Goal: Information Seeking & Learning: Check status

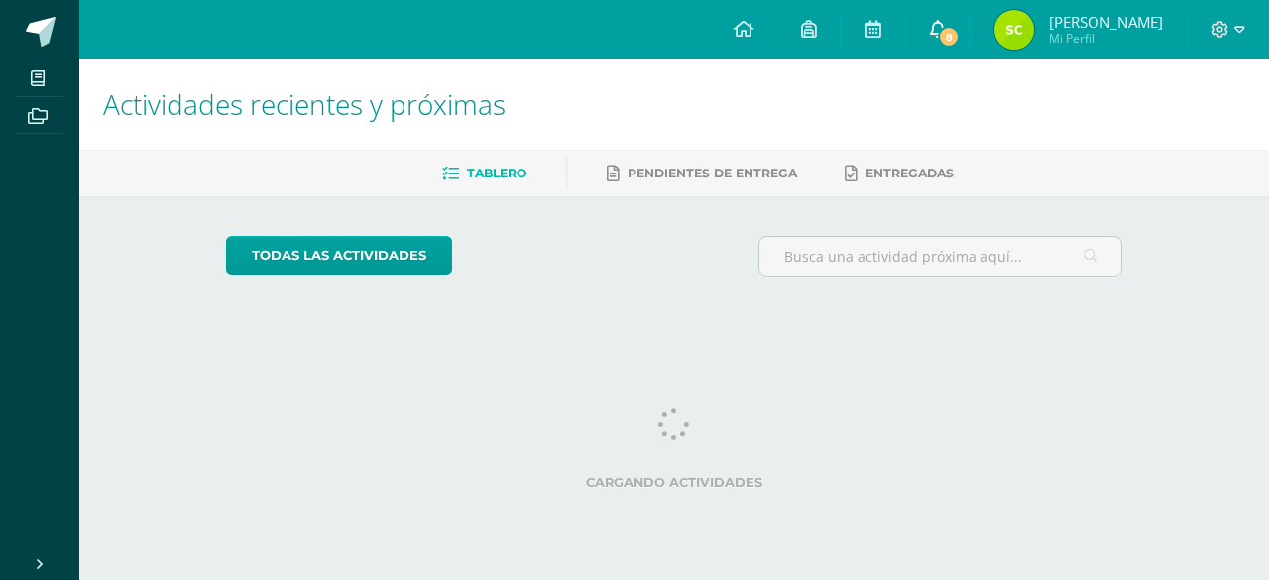
click at [946, 25] on icon at bounding box center [938, 29] width 16 height 18
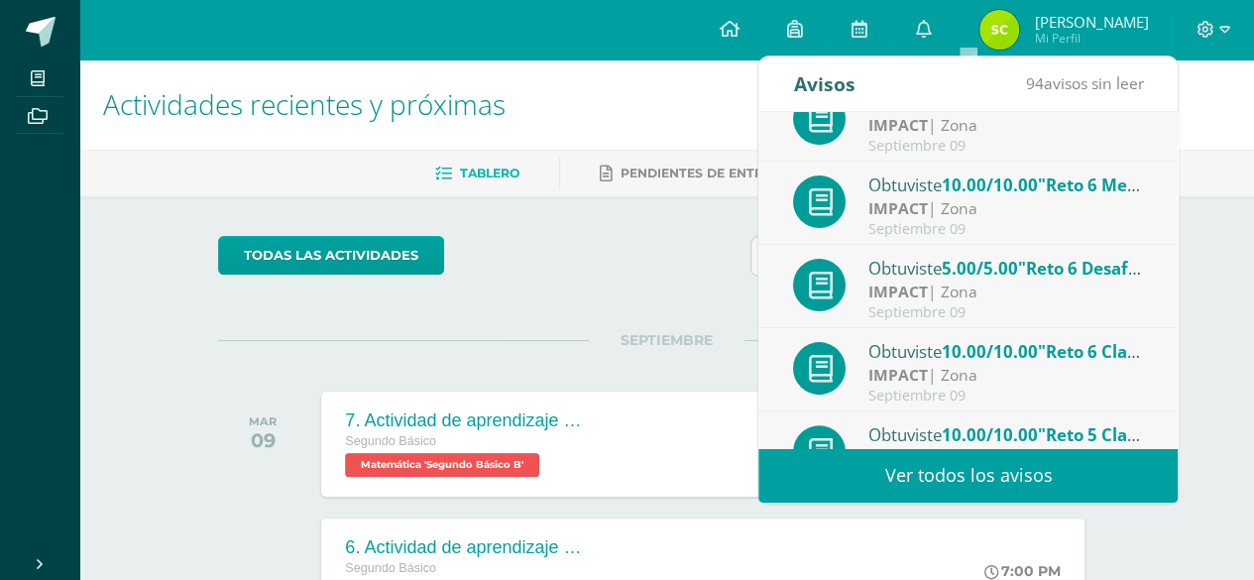
scroll to position [329, 0]
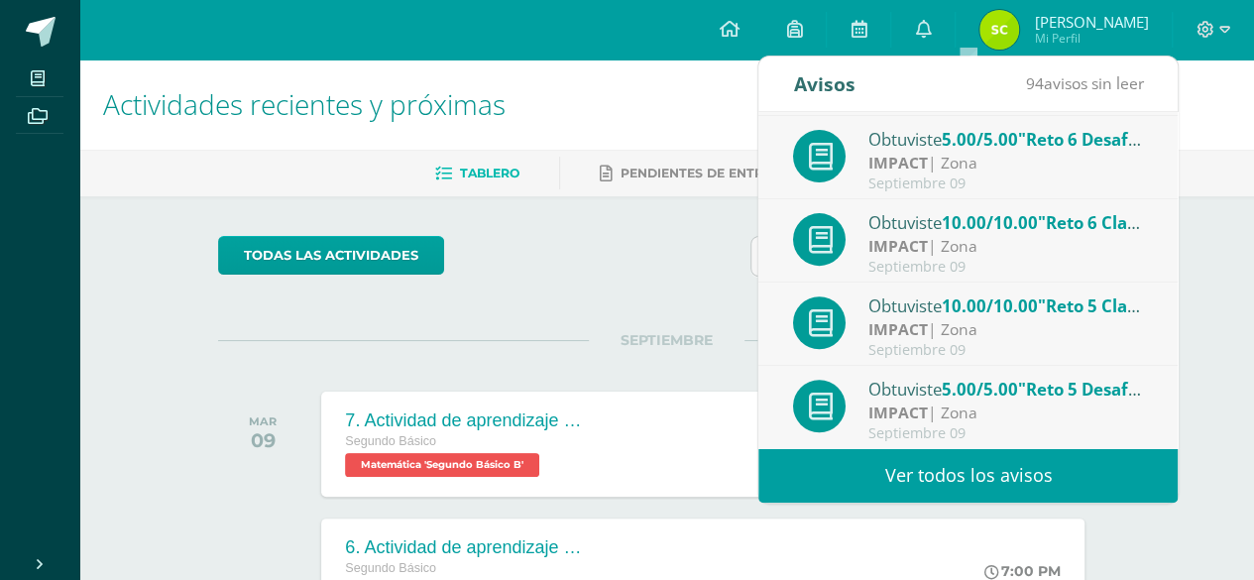
click at [954, 481] on link "Ver todos los avisos" at bounding box center [968, 475] width 419 height 55
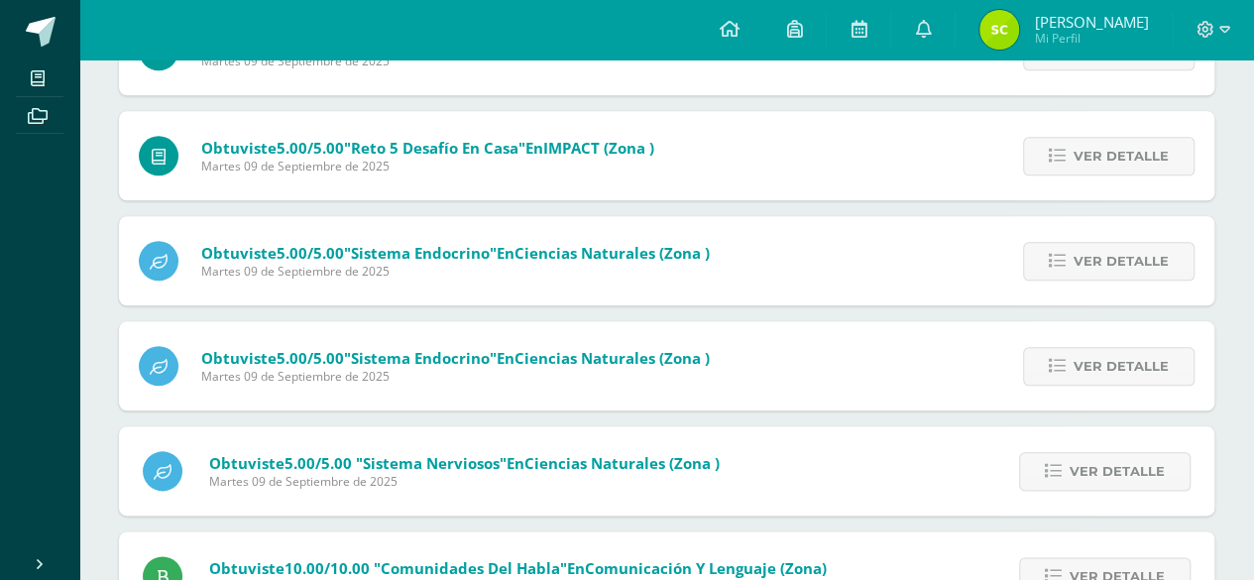
scroll to position [930, 0]
click at [1153, 365] on span "Ver detalle" at bounding box center [1121, 366] width 95 height 37
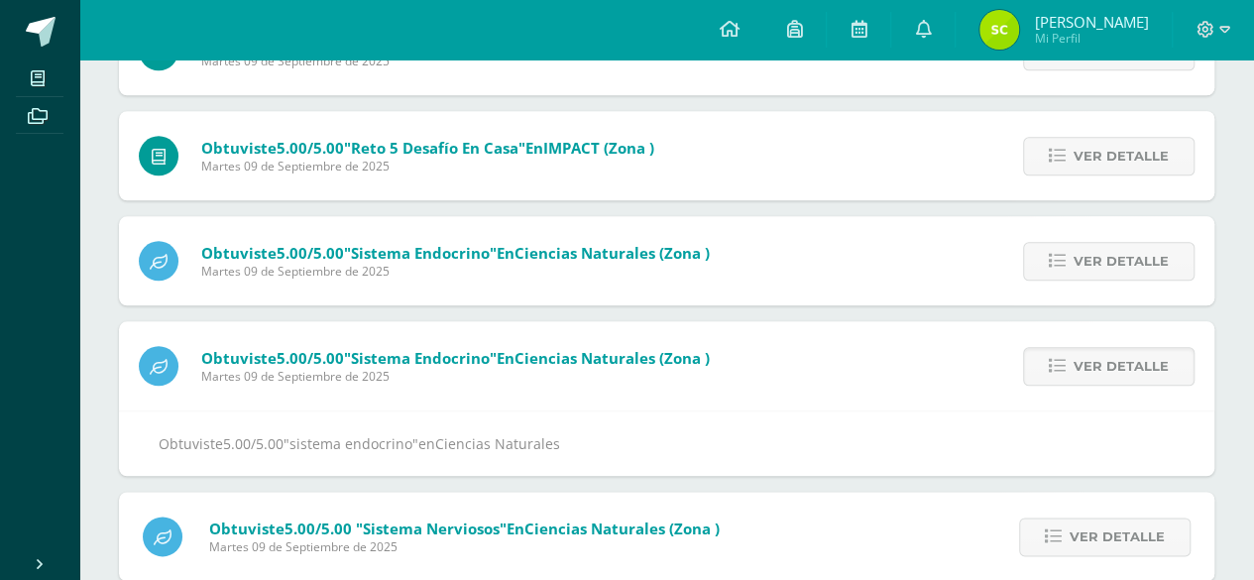
click at [1070, 19] on span "Sofía Jimena" at bounding box center [1091, 22] width 114 height 20
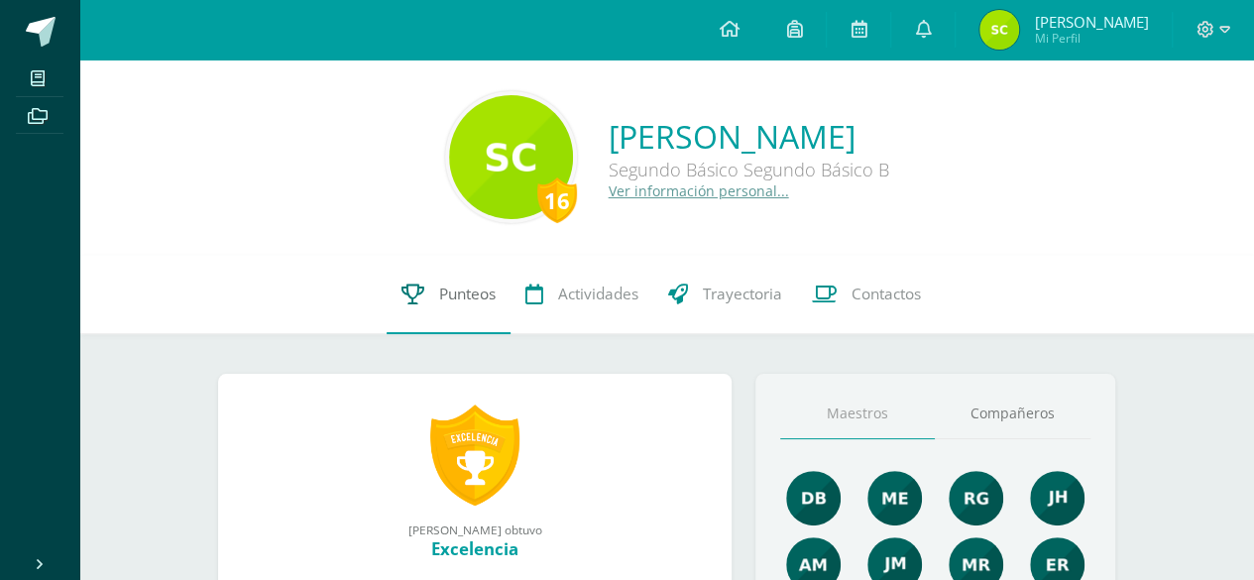
click at [490, 326] on link "Punteos" at bounding box center [449, 294] width 124 height 79
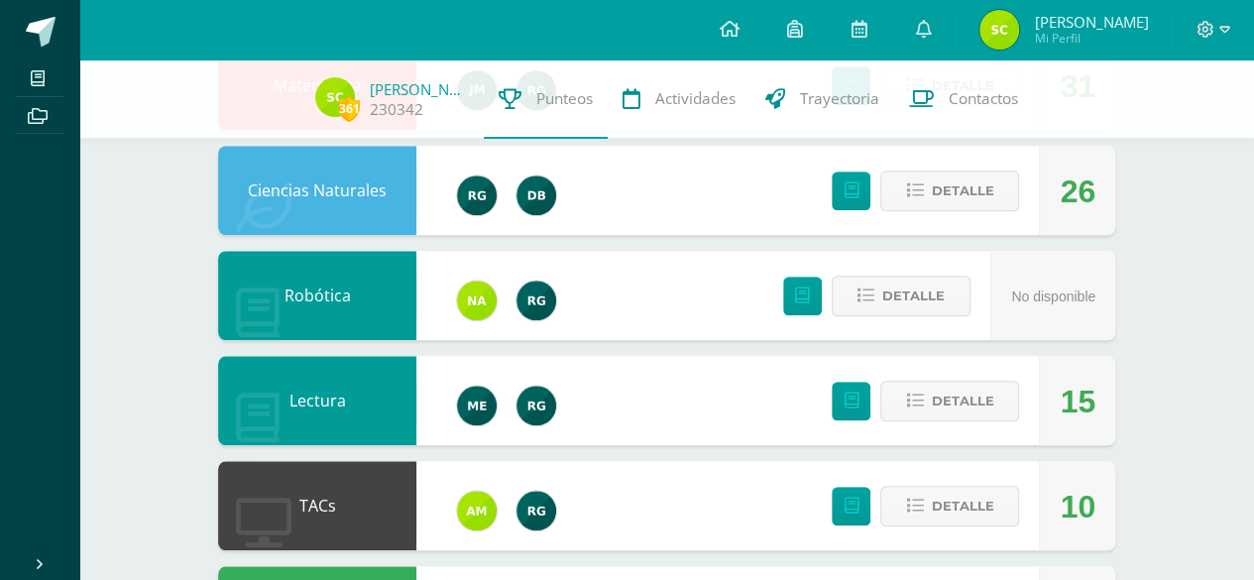
scroll to position [798, 0]
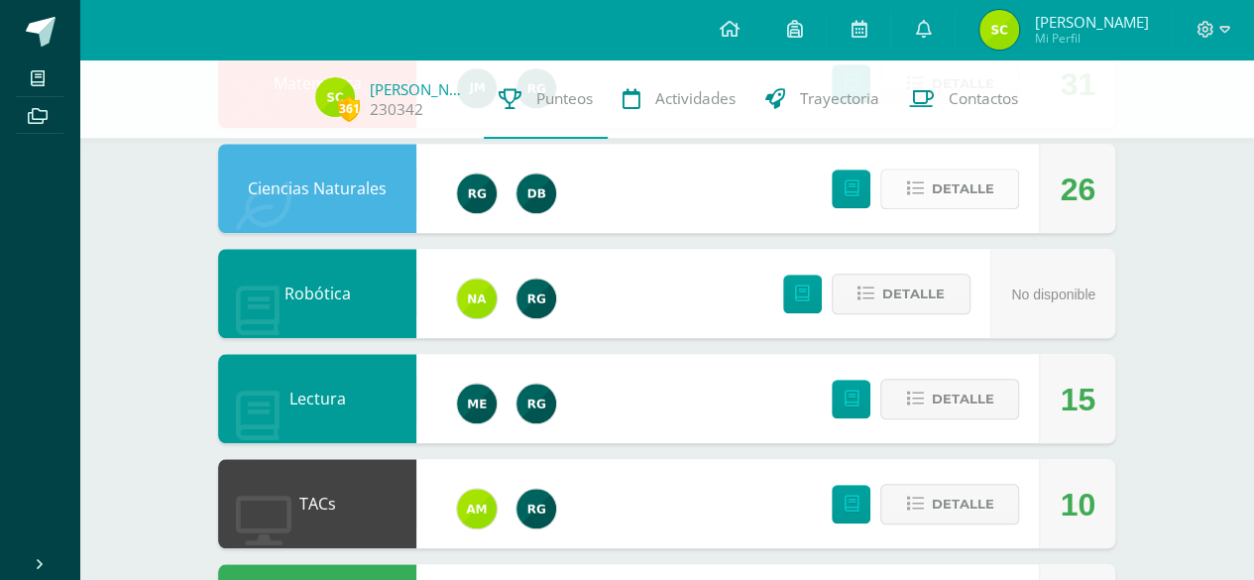
click at [1001, 183] on button "Detalle" at bounding box center [949, 189] width 139 height 41
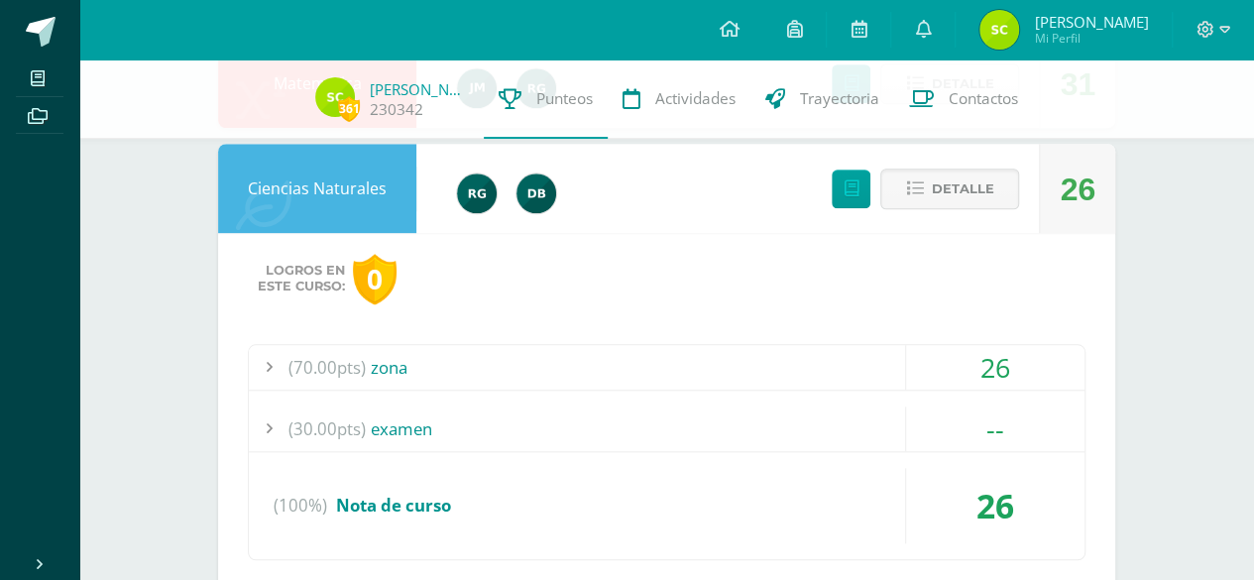
scroll to position [887, 0]
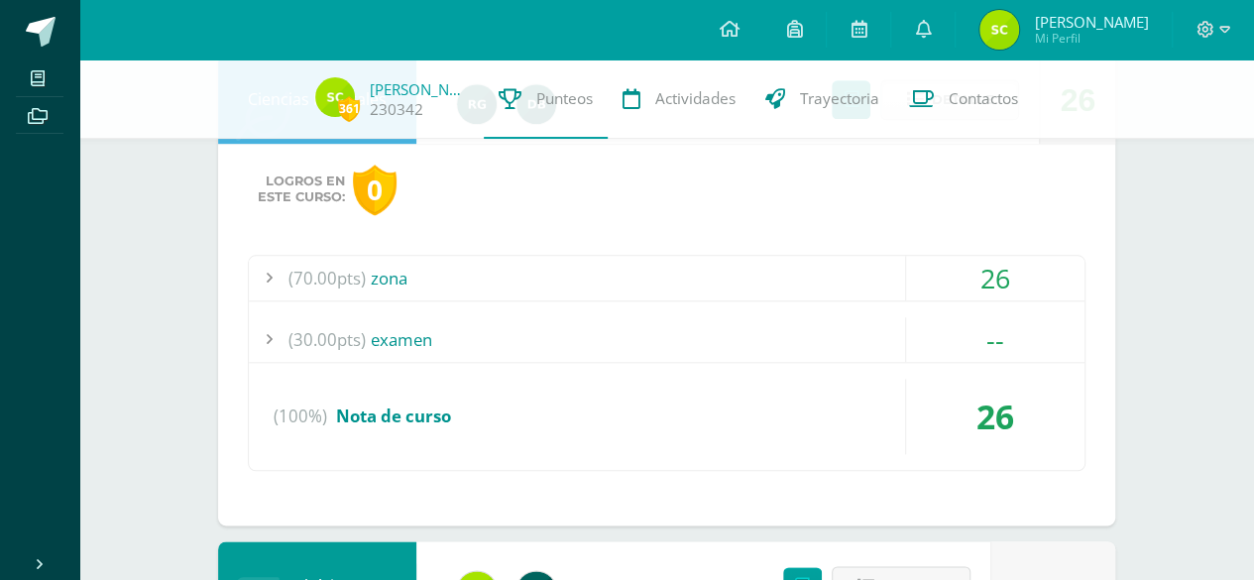
click at [504, 265] on div "(70.00pts) zona" at bounding box center [667, 278] width 836 height 45
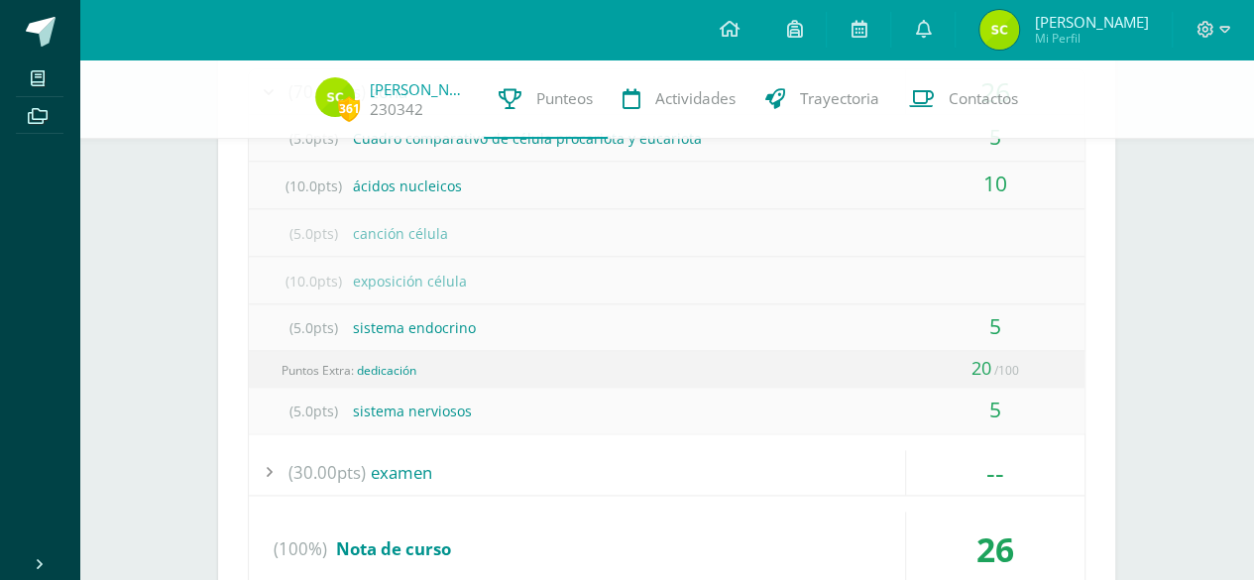
scroll to position [1075, 0]
click at [613, 388] on div "(5.0pts) sistema nerviosos" at bounding box center [667, 410] width 836 height 45
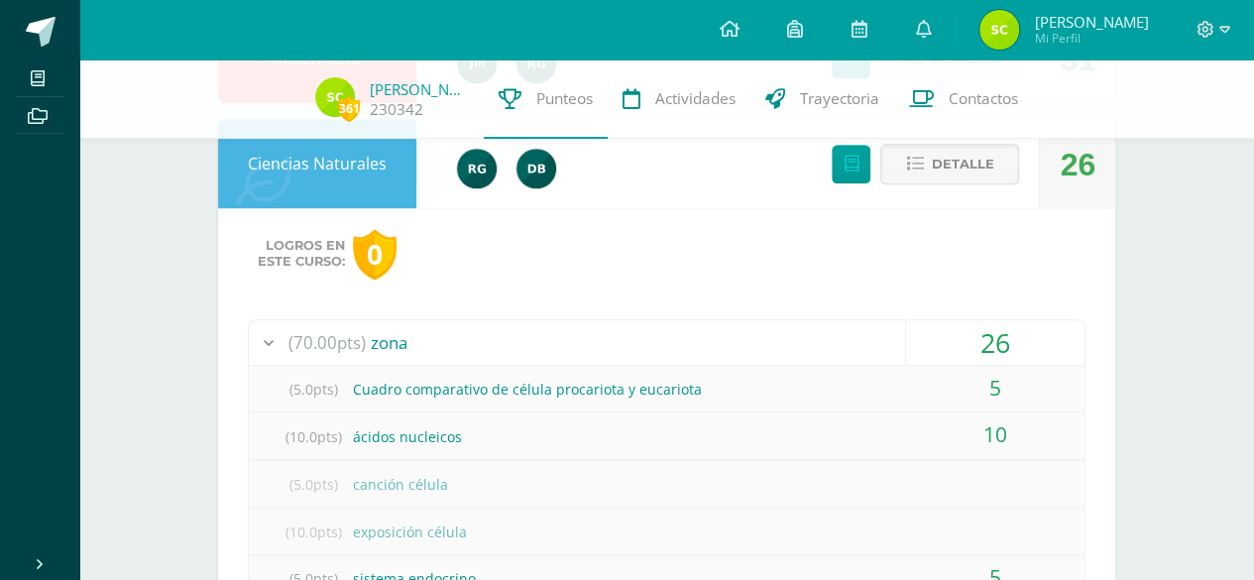
scroll to position [824, 0]
click at [941, 162] on span "Detalle" at bounding box center [962, 163] width 62 height 37
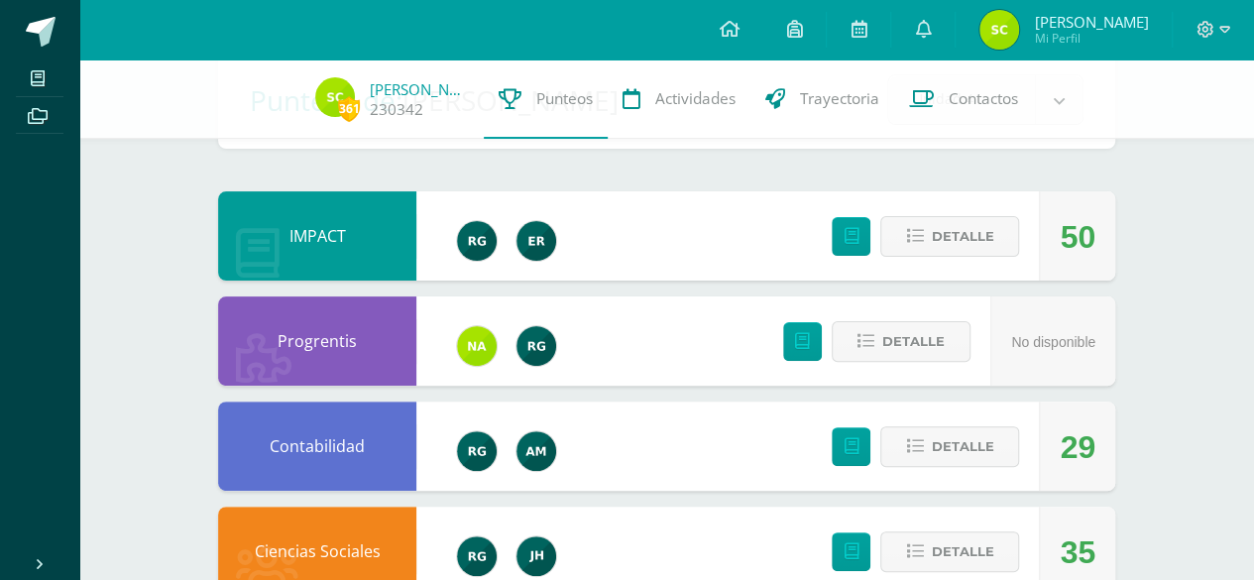
scroll to position [118, 0]
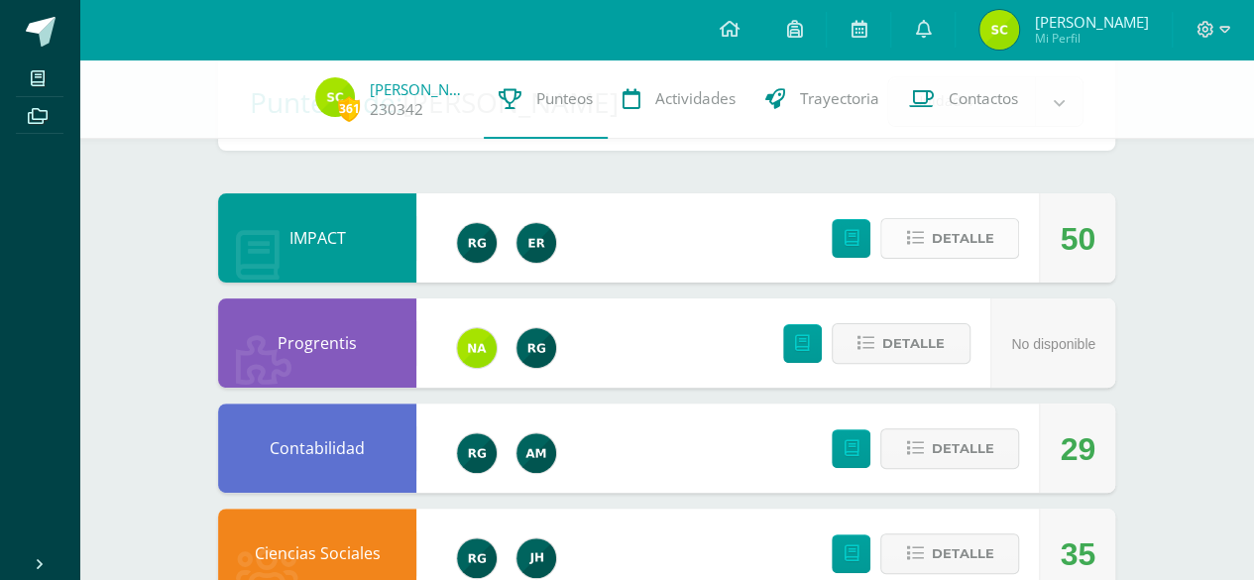
click at [990, 253] on span "Detalle" at bounding box center [962, 238] width 62 height 37
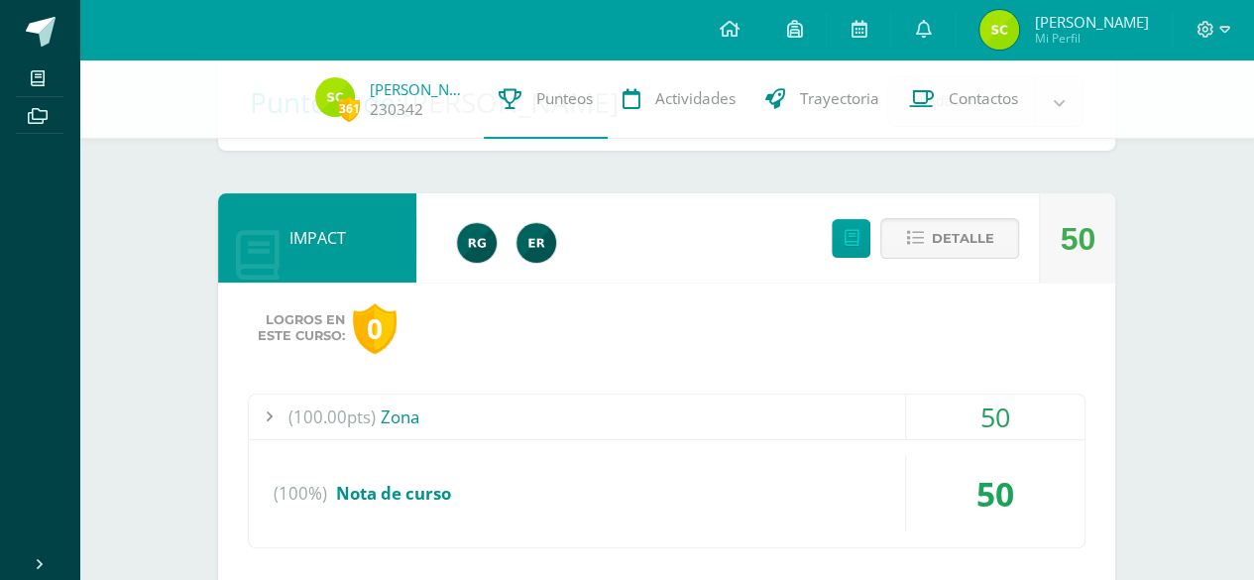
scroll to position [226, 0]
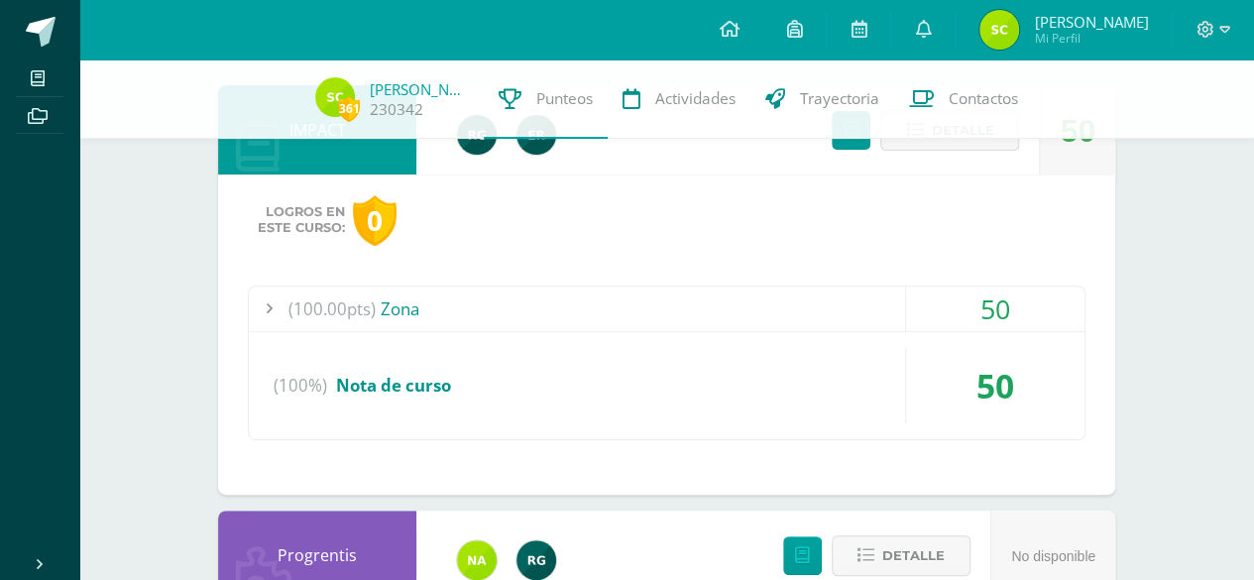
click at [607, 287] on div "(100.00pts) Zona" at bounding box center [667, 309] width 836 height 45
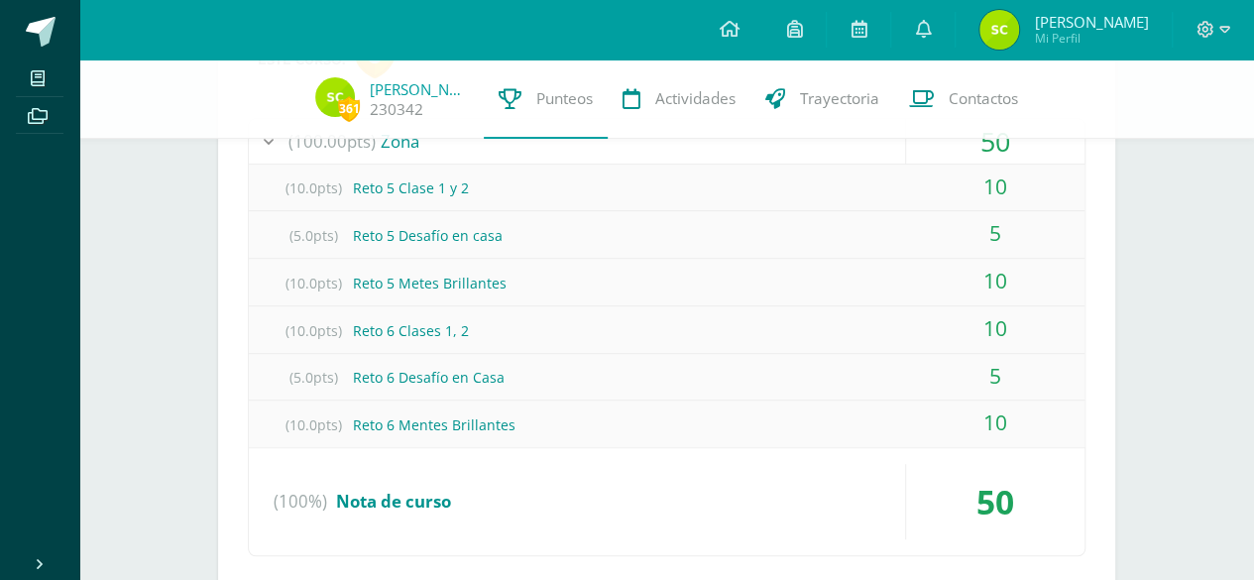
scroll to position [333, 0]
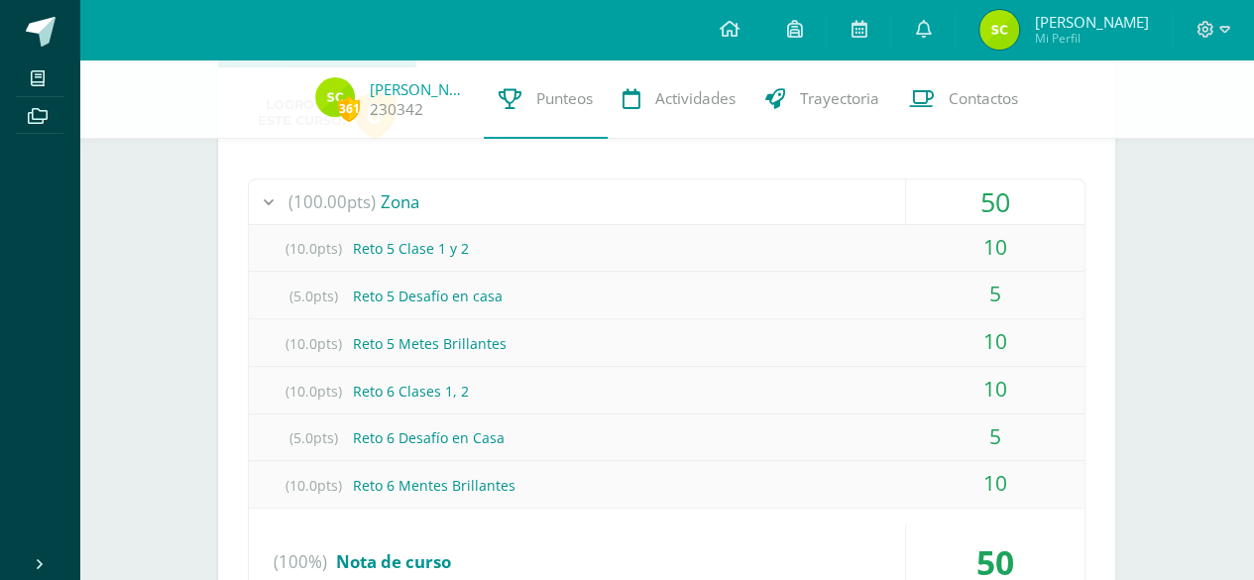
click at [347, 210] on span "(100.00pts)" at bounding box center [332, 201] width 87 height 45
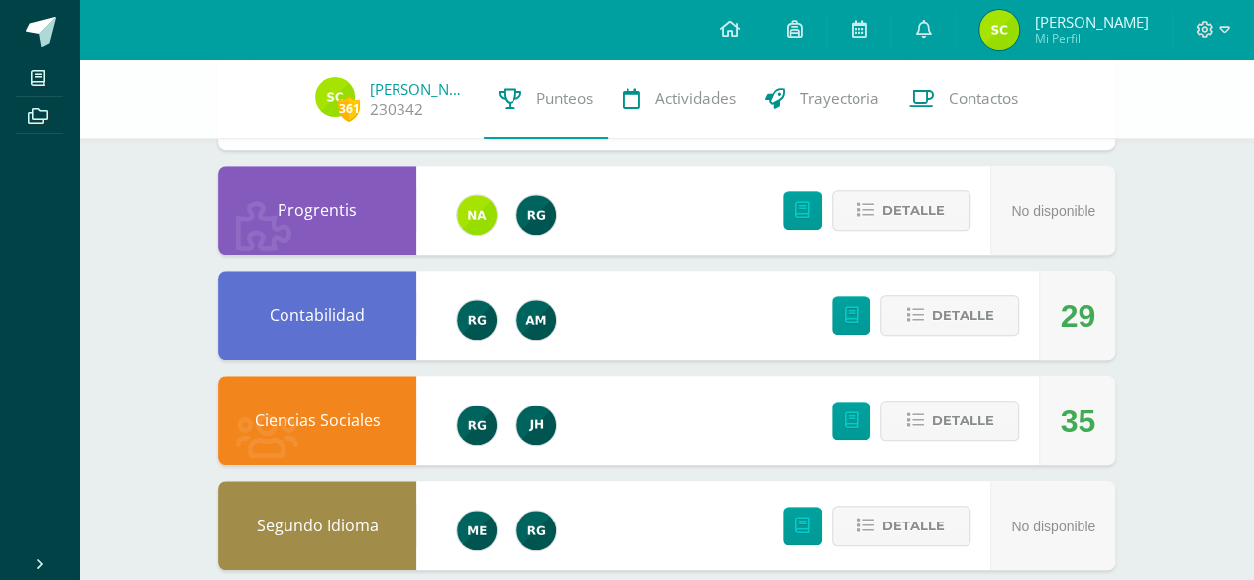
scroll to position [611, 0]
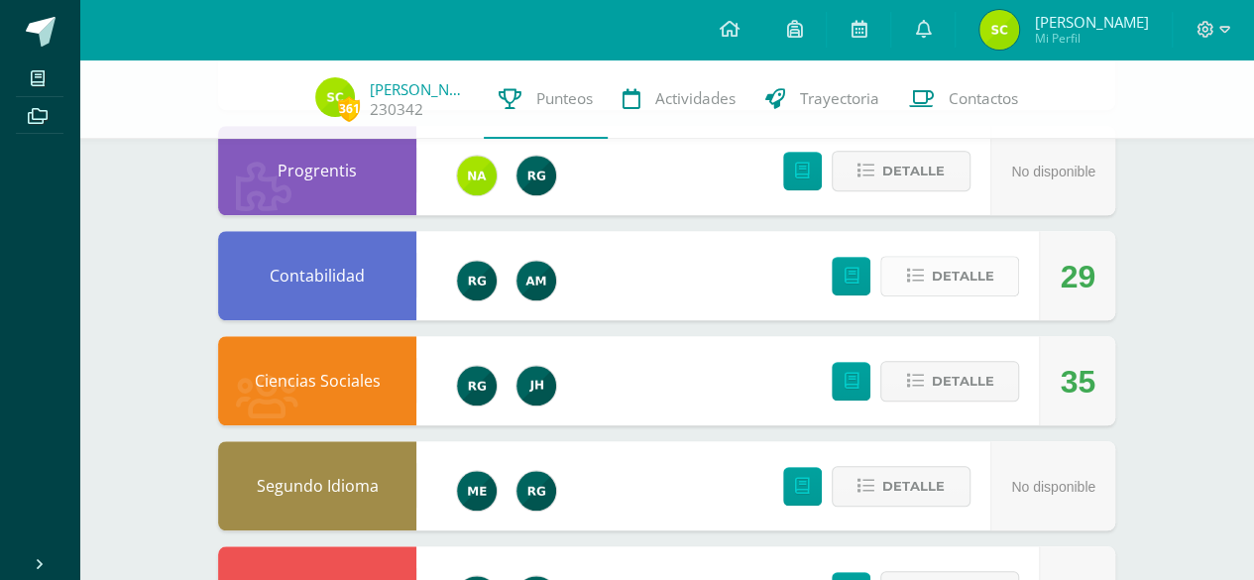
click at [928, 273] on button "Detalle" at bounding box center [949, 276] width 139 height 41
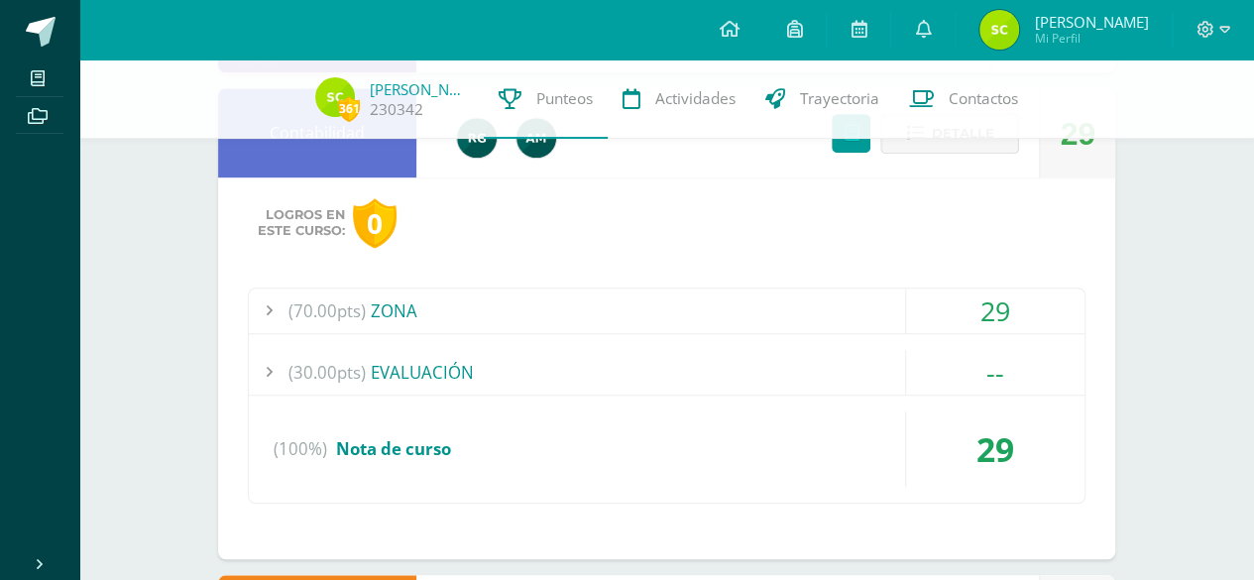
scroll to position [779, 0]
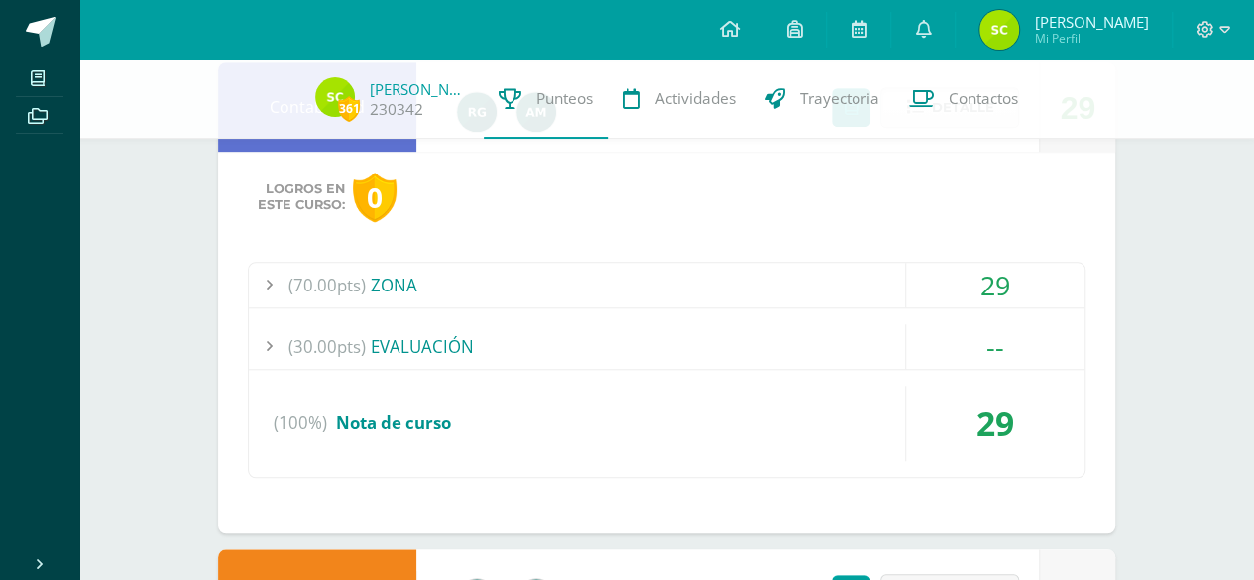
click at [662, 297] on div "(70.00pts) ZONA" at bounding box center [667, 285] width 836 height 45
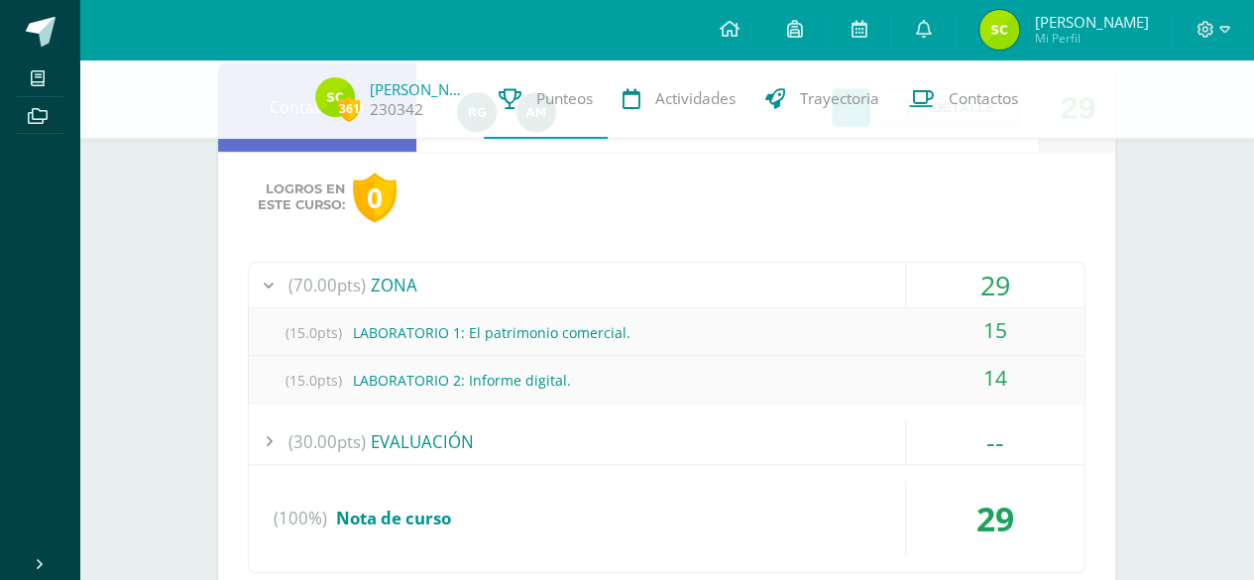
click at [642, 291] on div "(70.00pts) ZONA" at bounding box center [667, 285] width 836 height 45
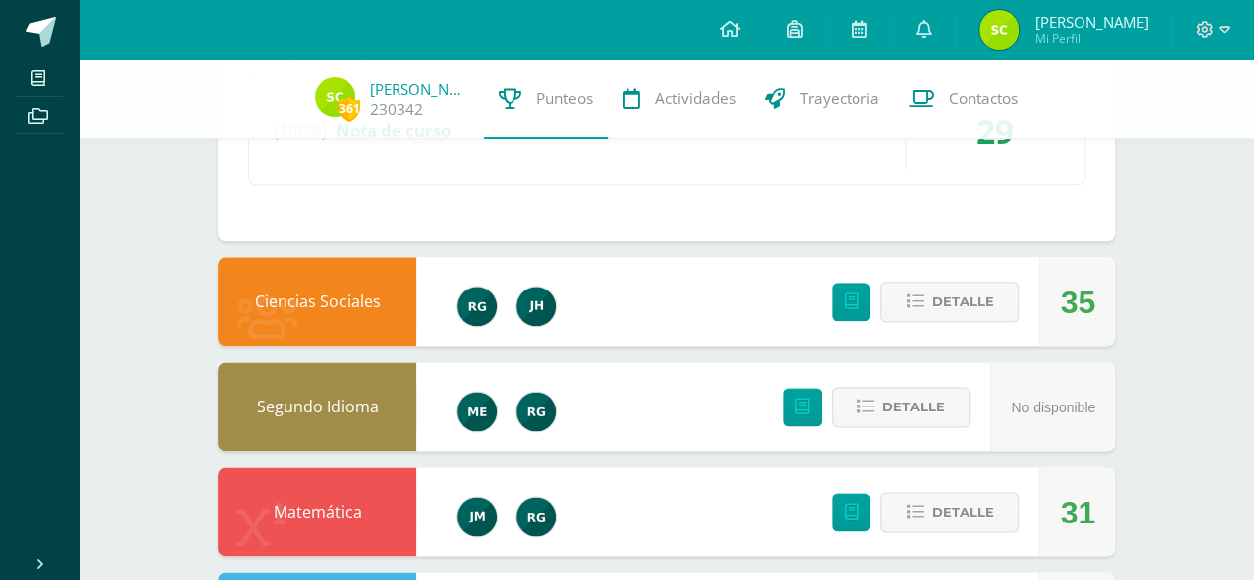
scroll to position [1112, 0]
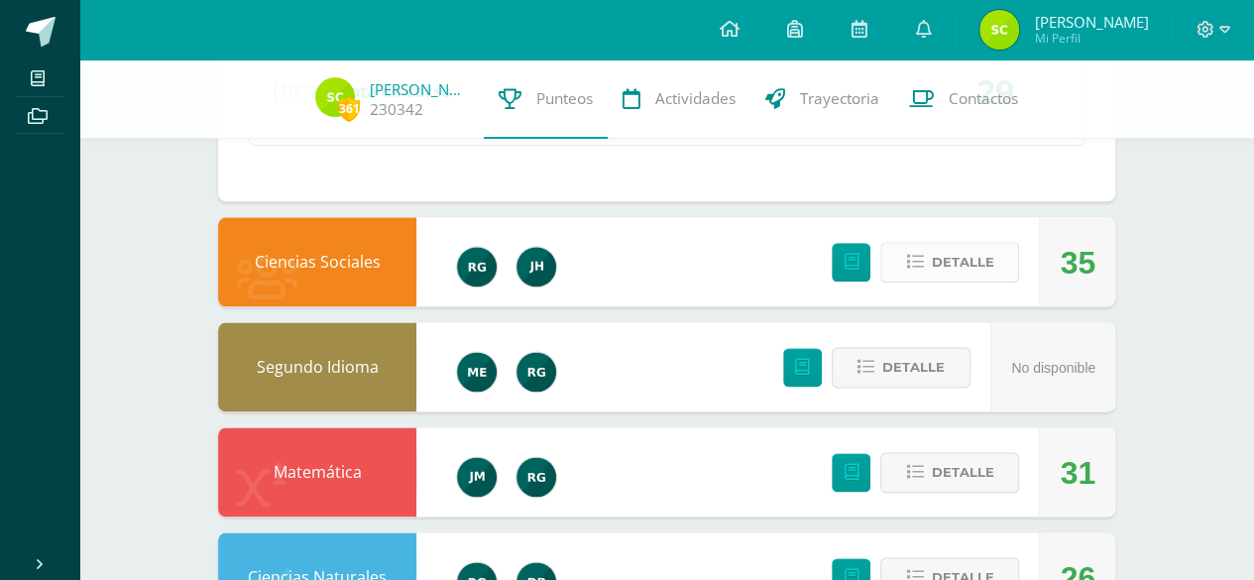
click at [996, 273] on button "Detalle" at bounding box center [949, 262] width 139 height 41
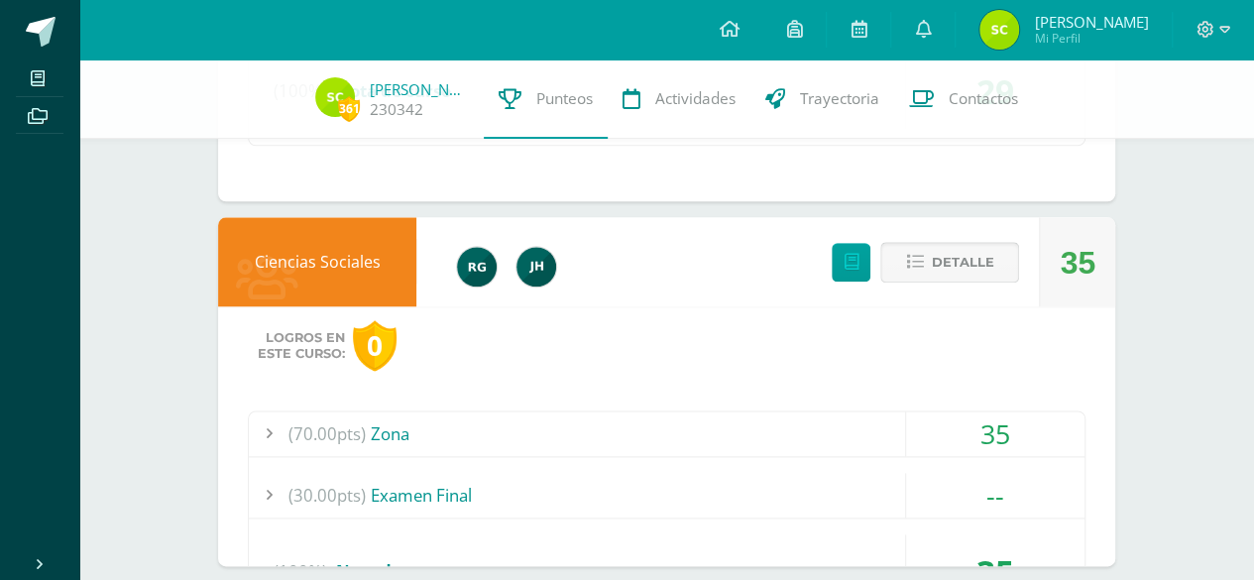
click at [977, 258] on span at bounding box center [950, 262] width 96 height 27
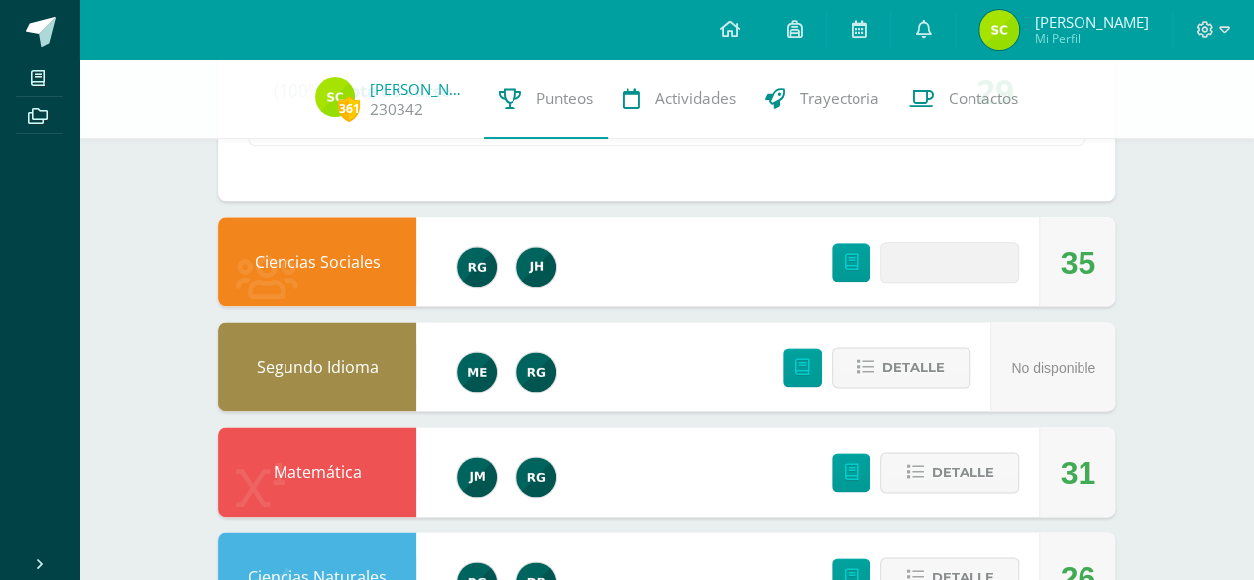
click at [977, 261] on span at bounding box center [950, 262] width 96 height 27
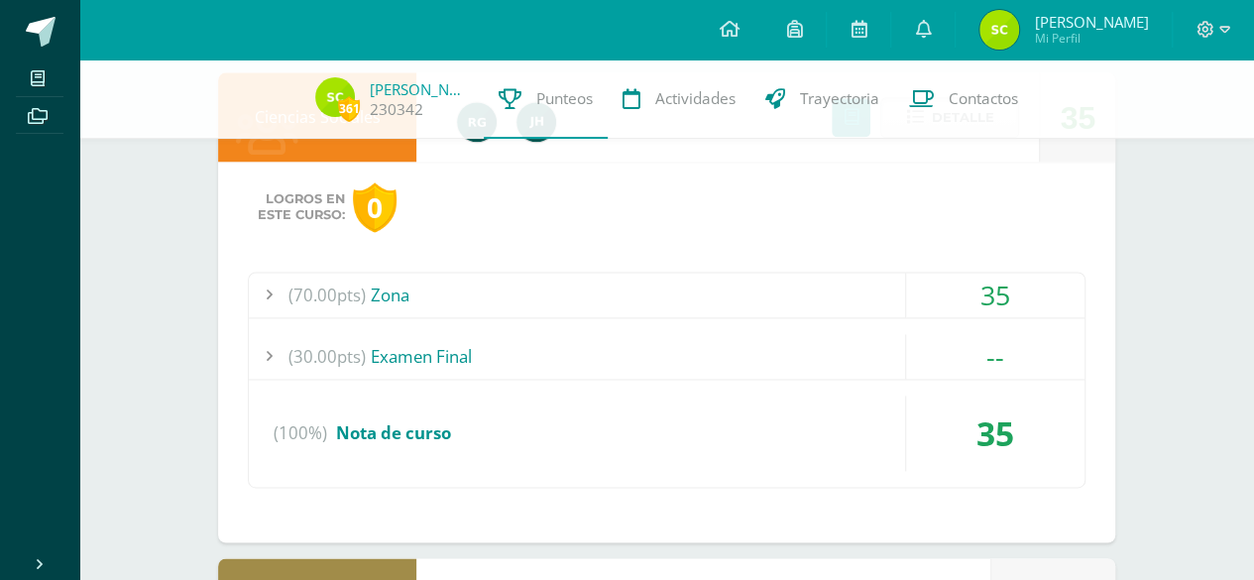
scroll to position [1261, 0]
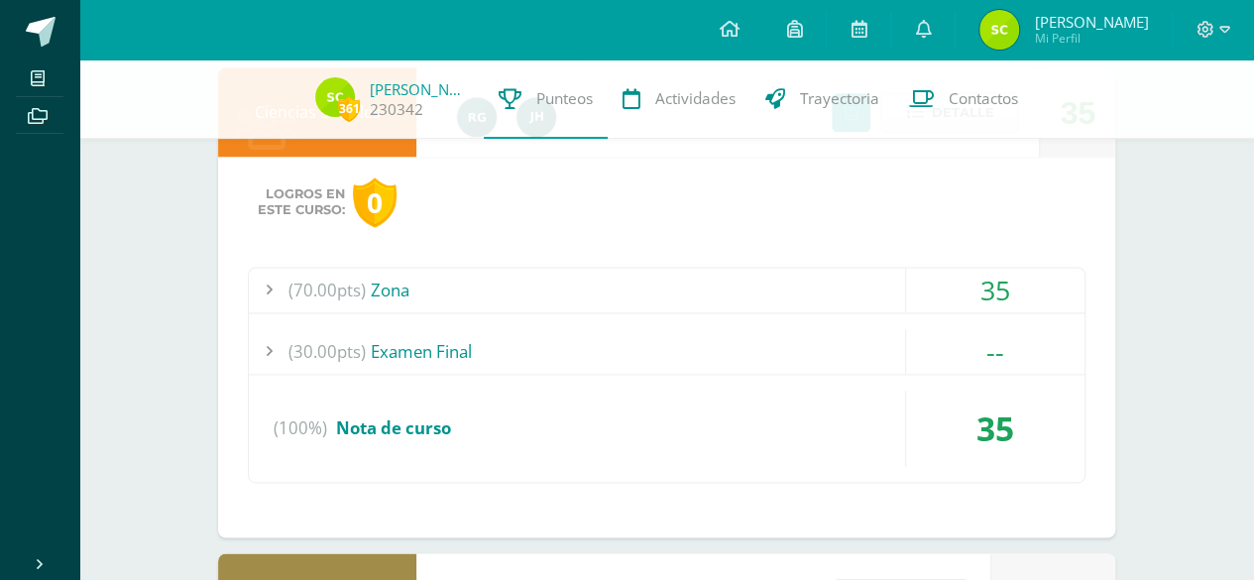
click at [509, 289] on div "(70.00pts) Zona" at bounding box center [667, 290] width 836 height 45
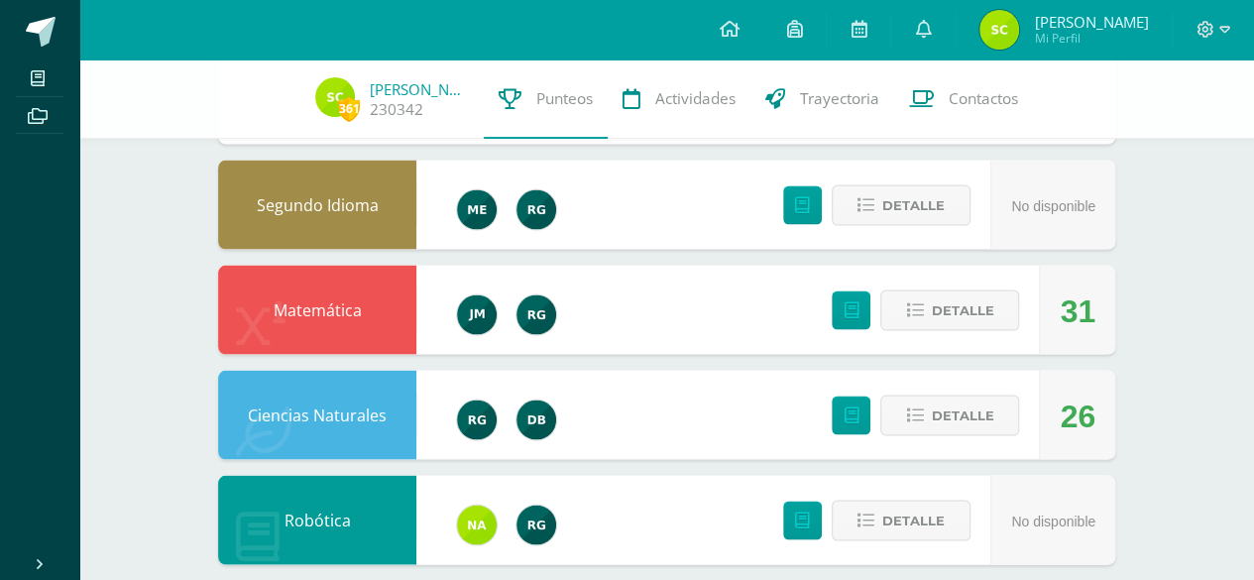
scroll to position [1802, 0]
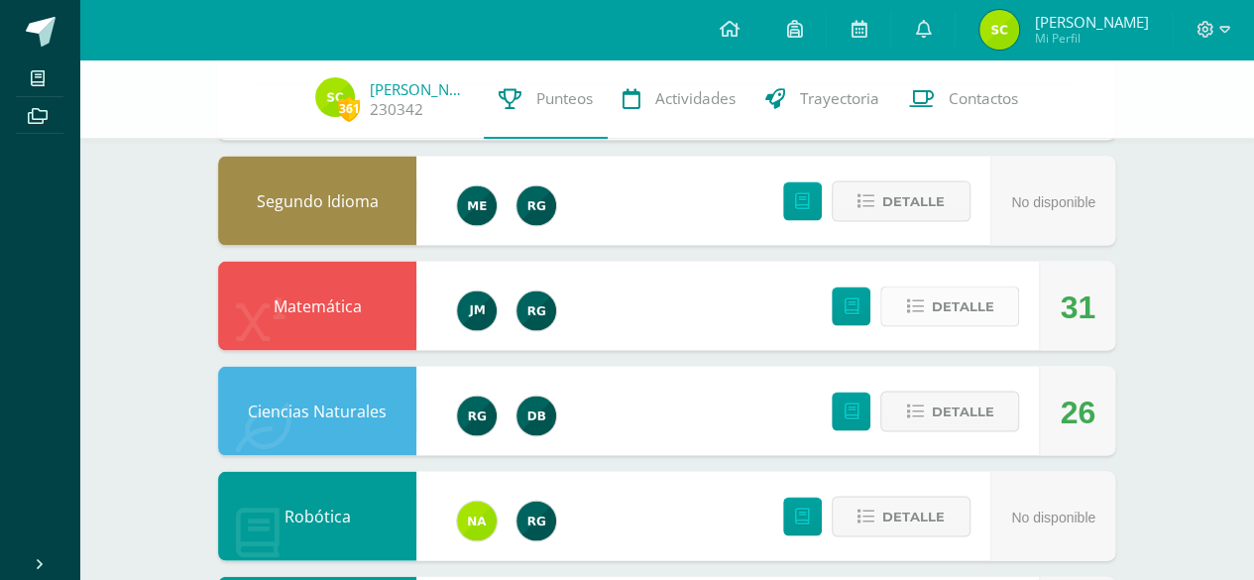
click at [959, 293] on span "Detalle" at bounding box center [962, 306] width 62 height 37
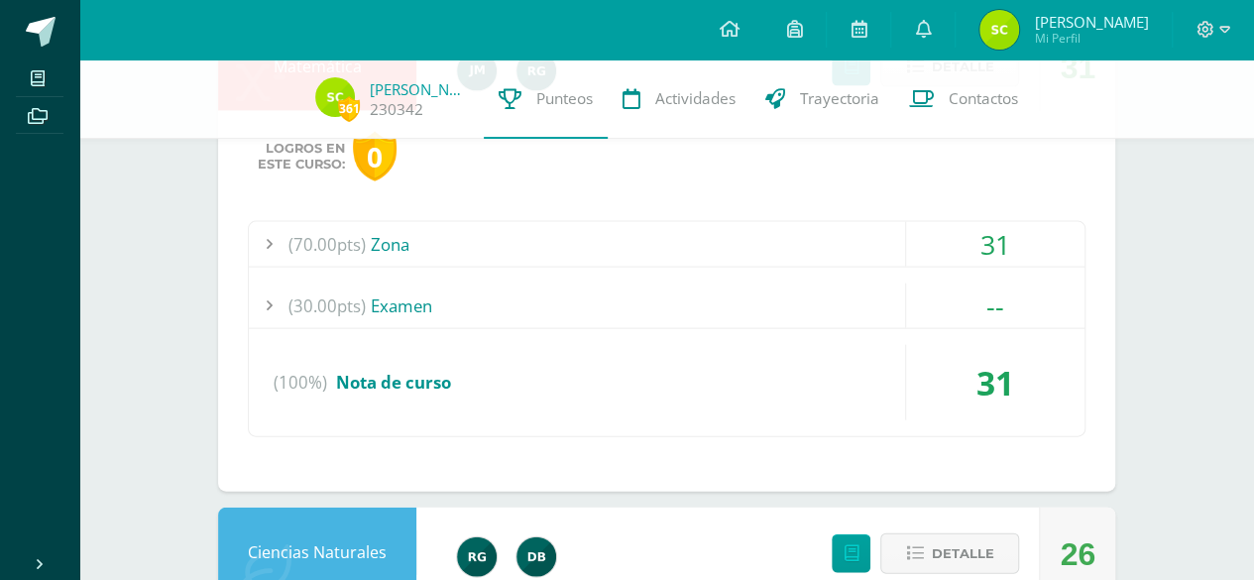
click at [563, 223] on div "(70.00pts) Zona" at bounding box center [667, 244] width 836 height 45
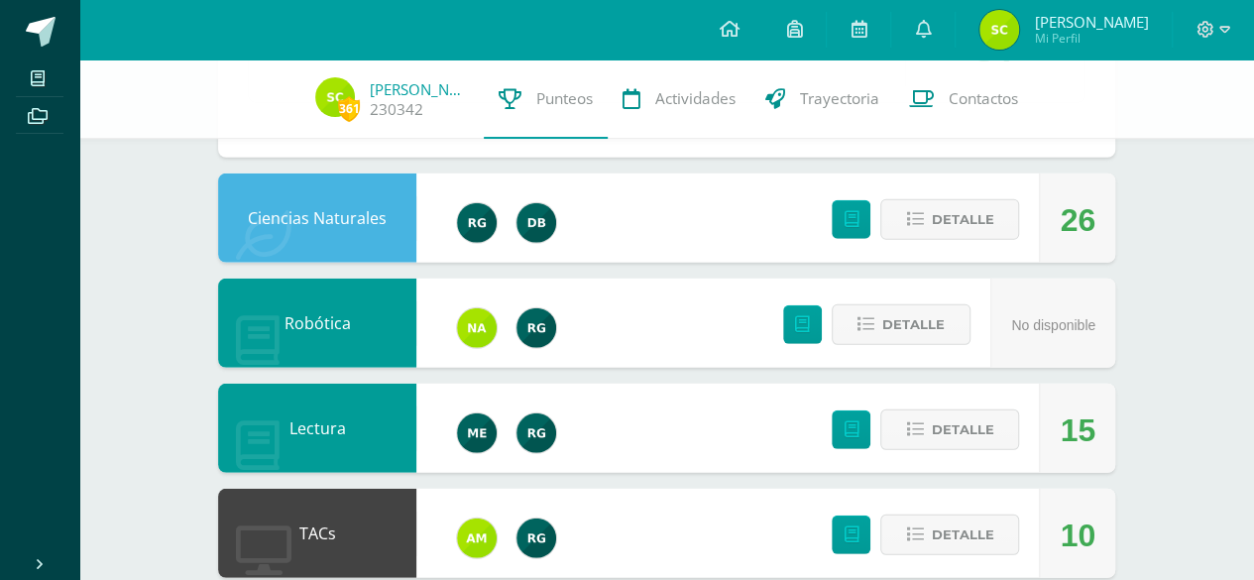
scroll to position [2634, 0]
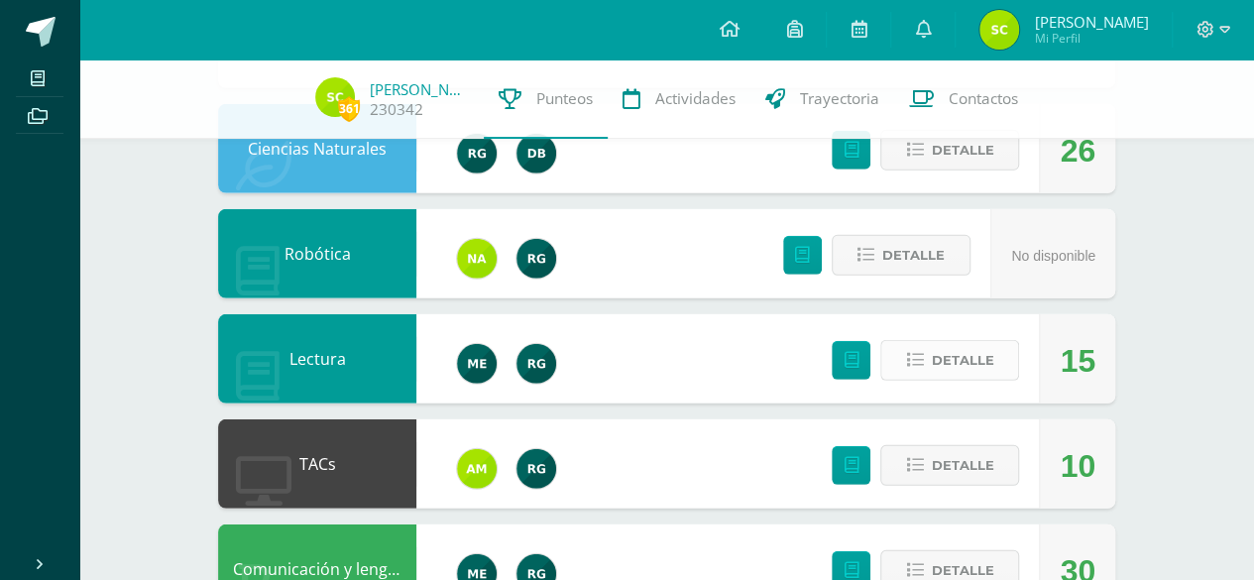
click at [967, 364] on span "Detalle" at bounding box center [962, 360] width 62 height 37
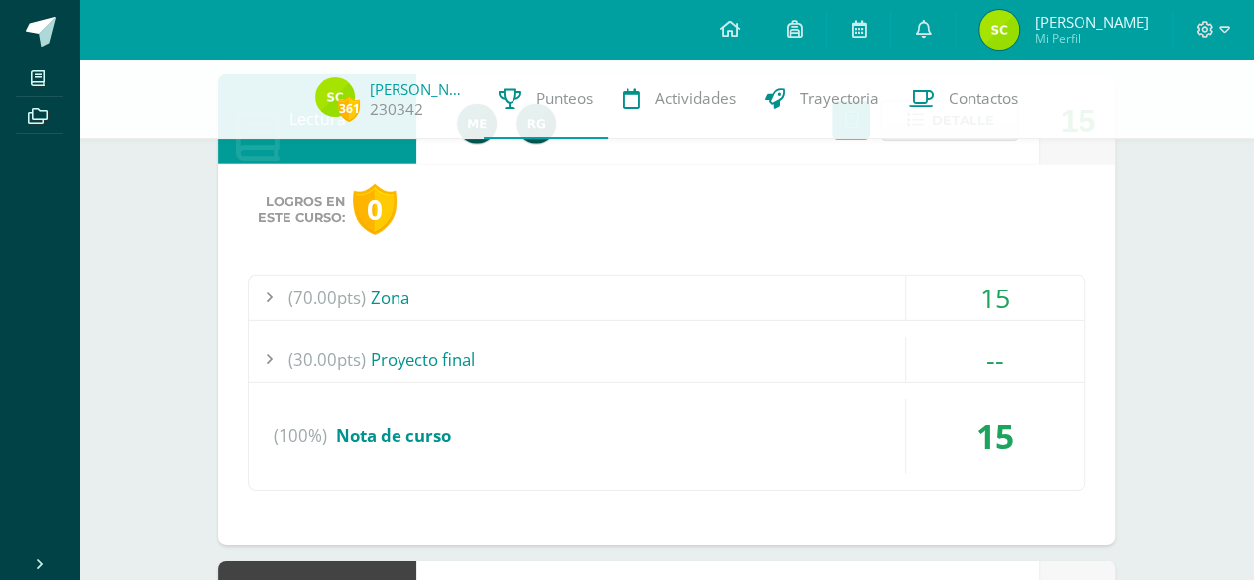
click at [614, 276] on div "(70.00pts) Zona" at bounding box center [667, 298] width 836 height 45
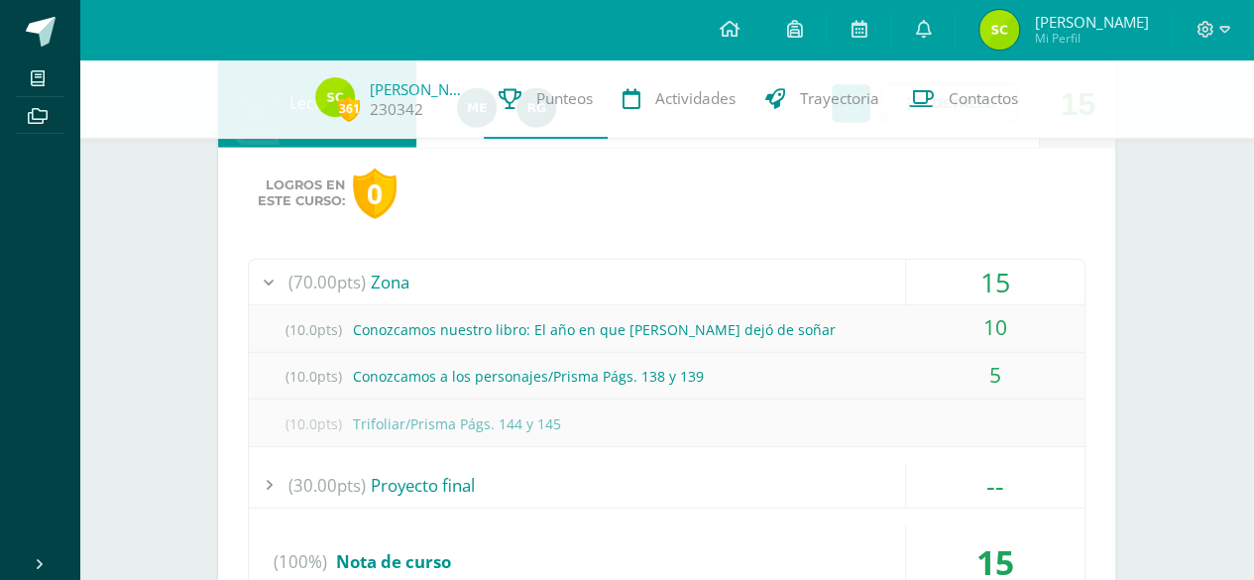
scroll to position [2548, 0]
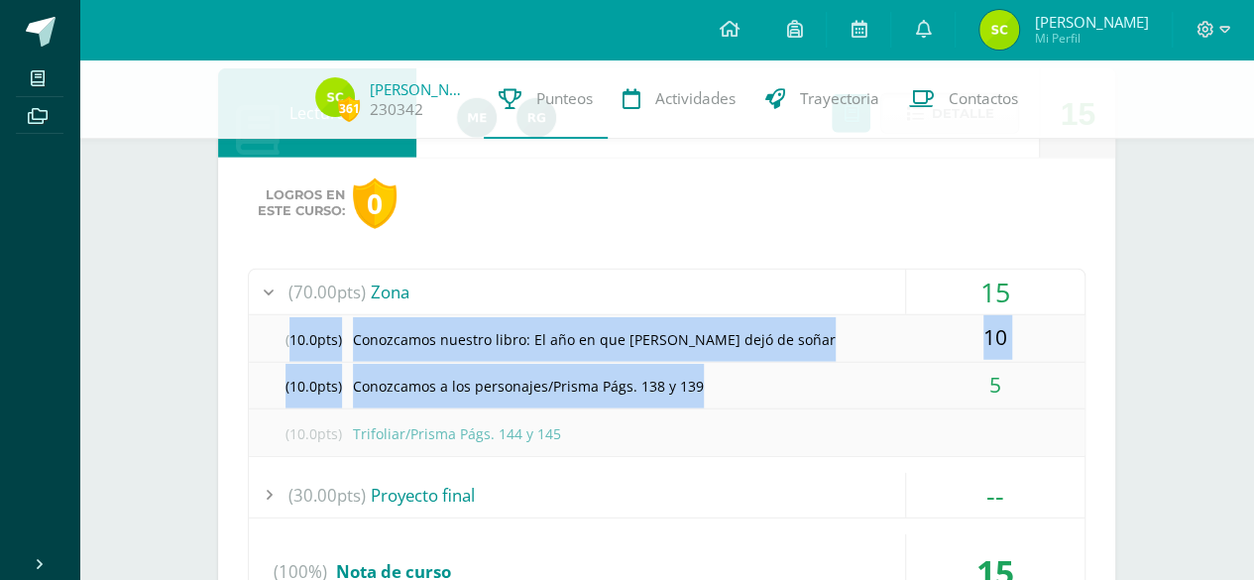
drag, startPoint x: 701, startPoint y: 384, endPoint x: 273, endPoint y: 323, distance: 432.6
click at [273, 323] on div "(10.0pts) Conozcamos nuestro libro: El año en que Lucía dejó de soñar 10 (10.0p…" at bounding box center [667, 385] width 836 height 141
click at [541, 378] on div "(10.0pts) Conozcamos a los personajes/Prisma Págs. 138 y 139" at bounding box center [667, 386] width 836 height 45
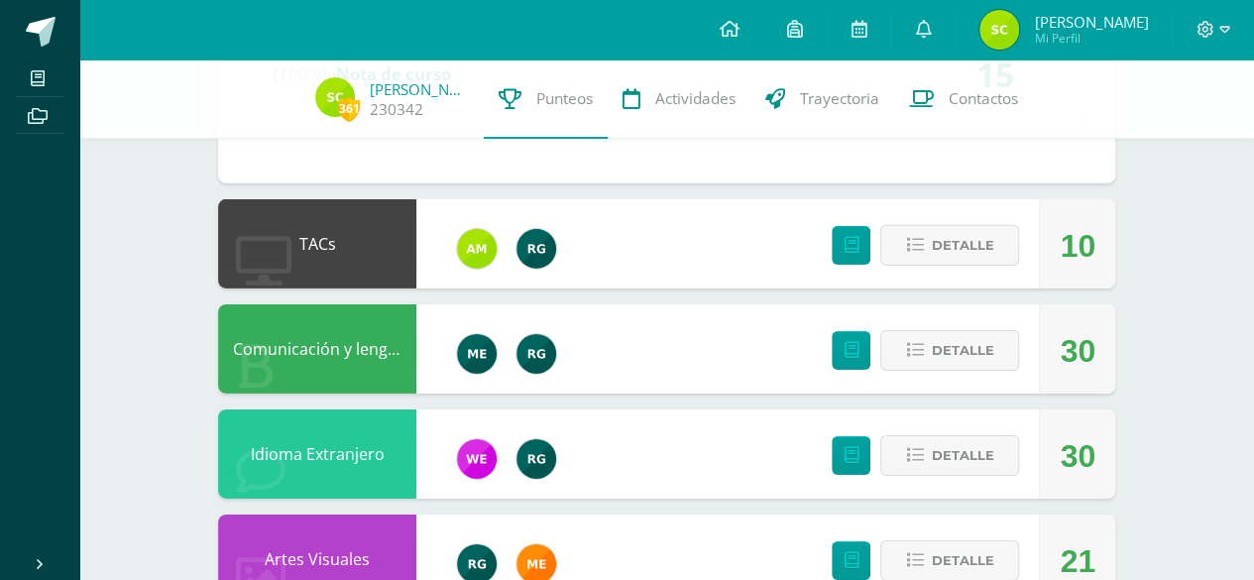
scroll to position [3048, 0]
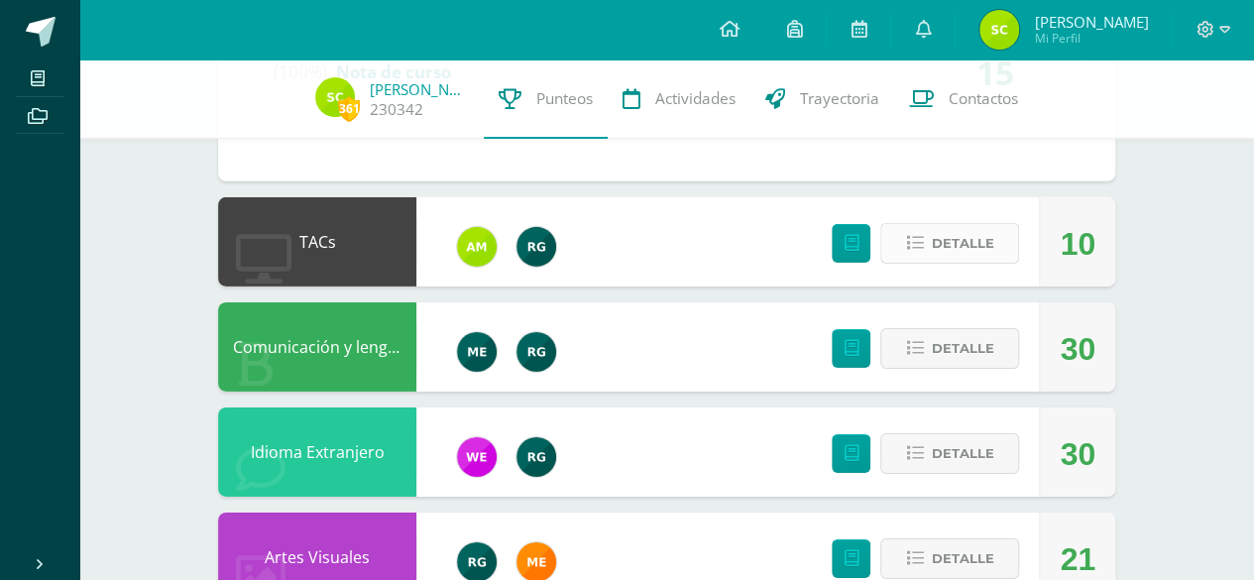
click at [1001, 225] on button "Detalle" at bounding box center [949, 243] width 139 height 41
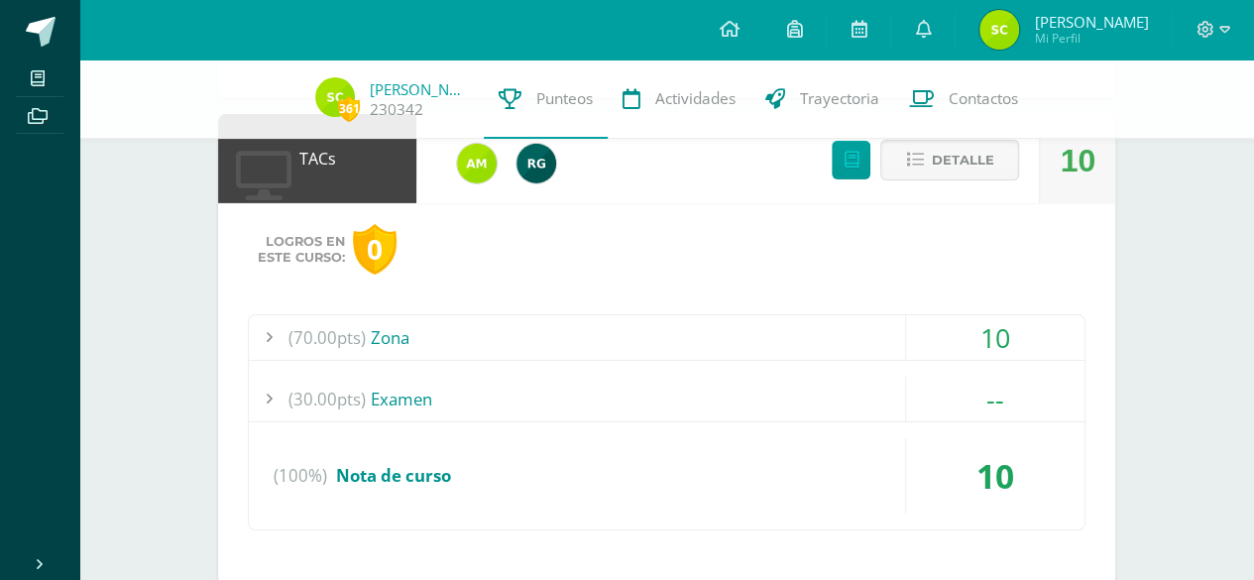
click at [754, 315] on div "(70.00pts) Zona" at bounding box center [667, 337] width 836 height 45
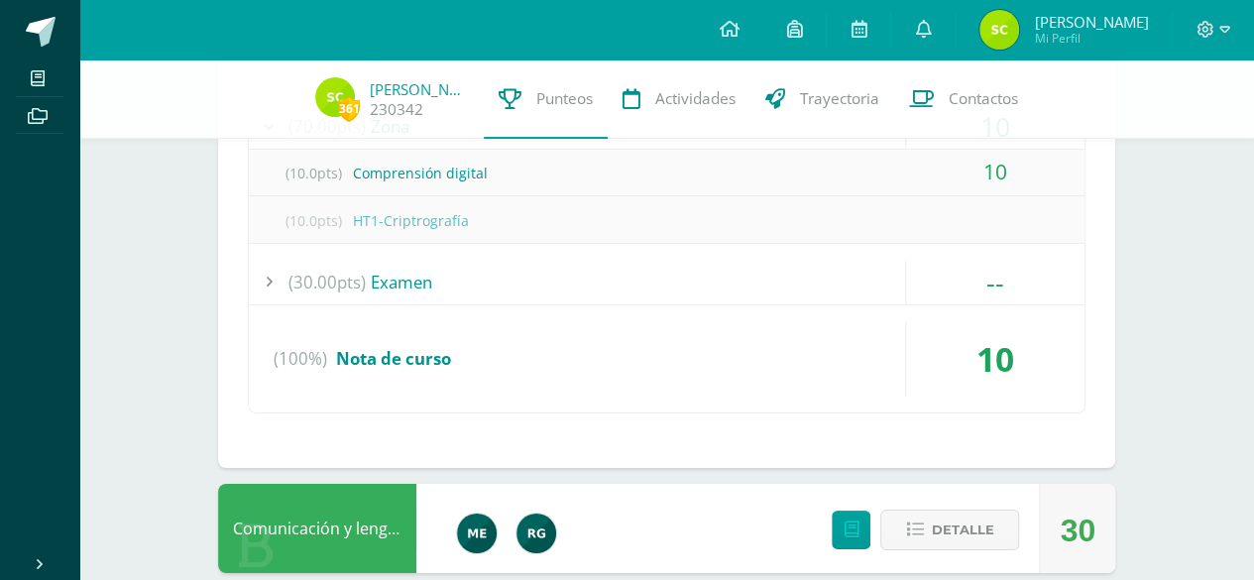
scroll to position [3298, 0]
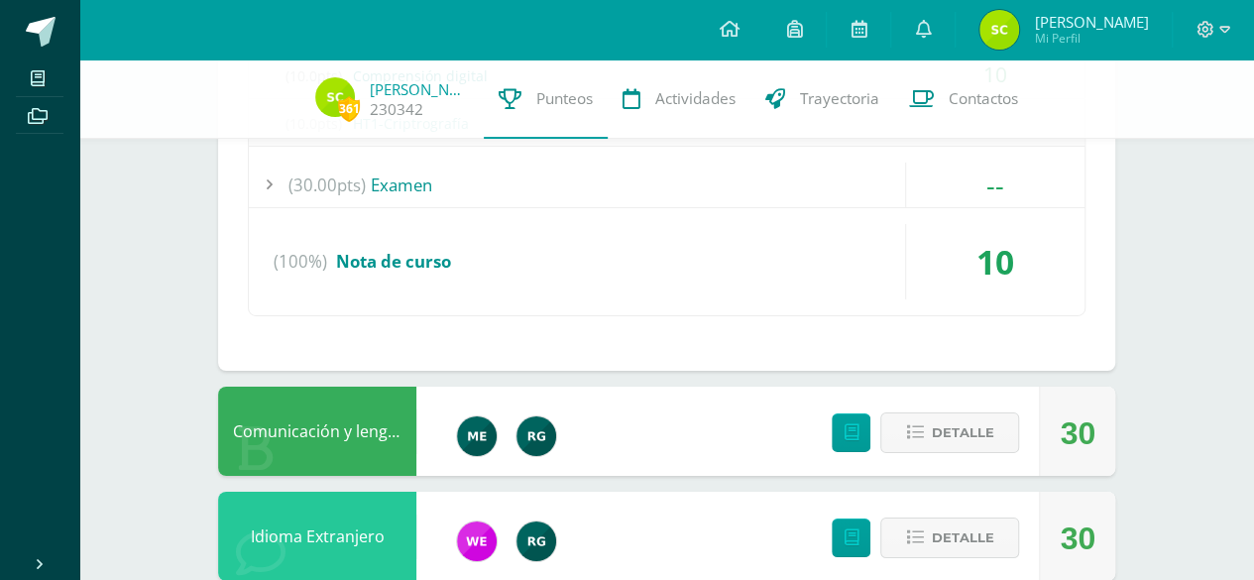
click at [946, 448] on div "Detalle" at bounding box center [920, 431] width 237 height 89
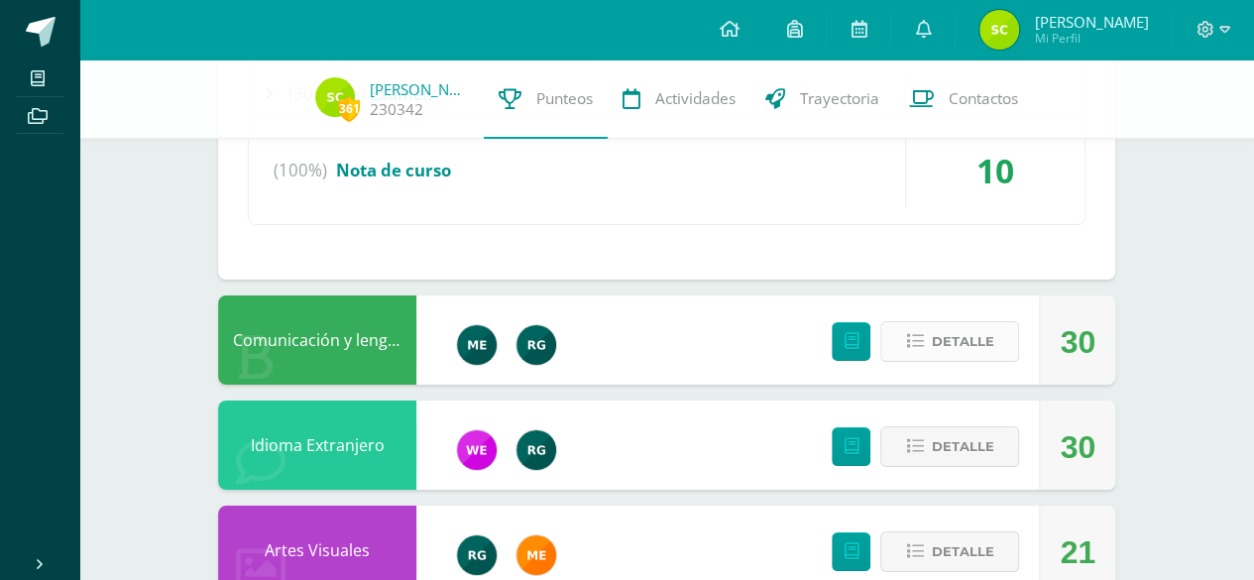
click at [989, 343] on span "Detalle" at bounding box center [962, 341] width 62 height 37
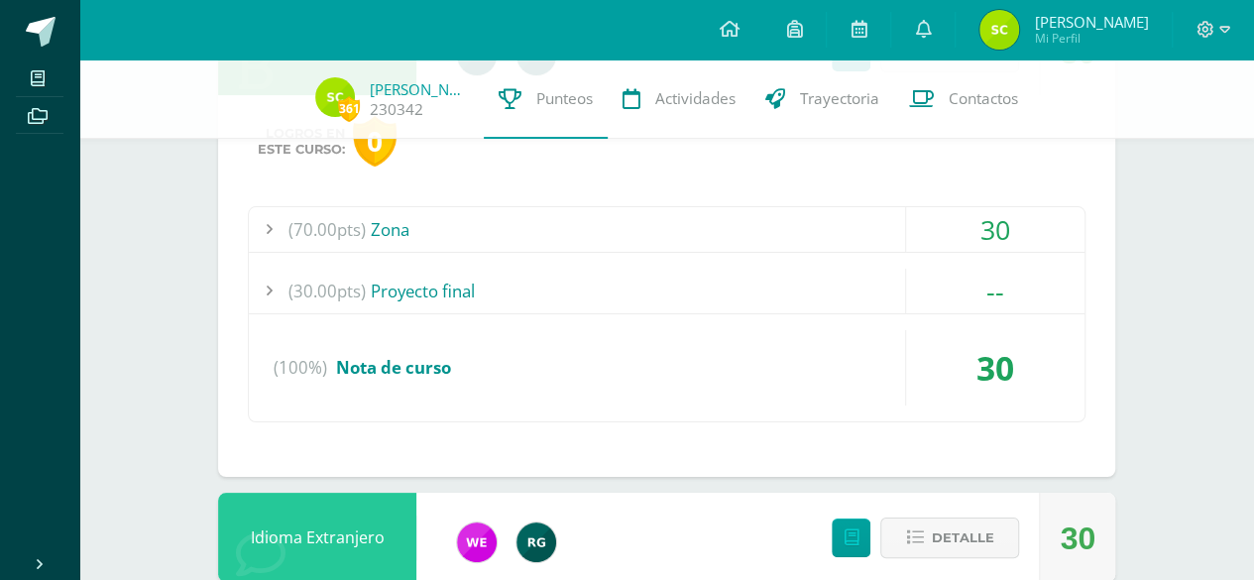
click at [555, 219] on div "(70.00pts) Zona" at bounding box center [667, 229] width 836 height 45
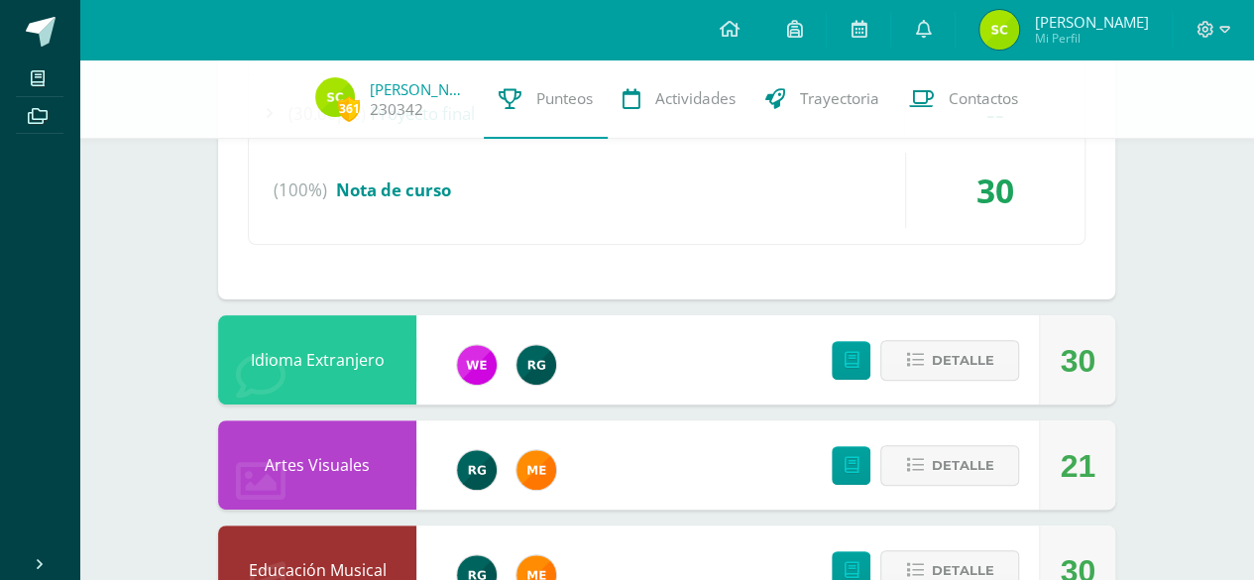
scroll to position [3905, 0]
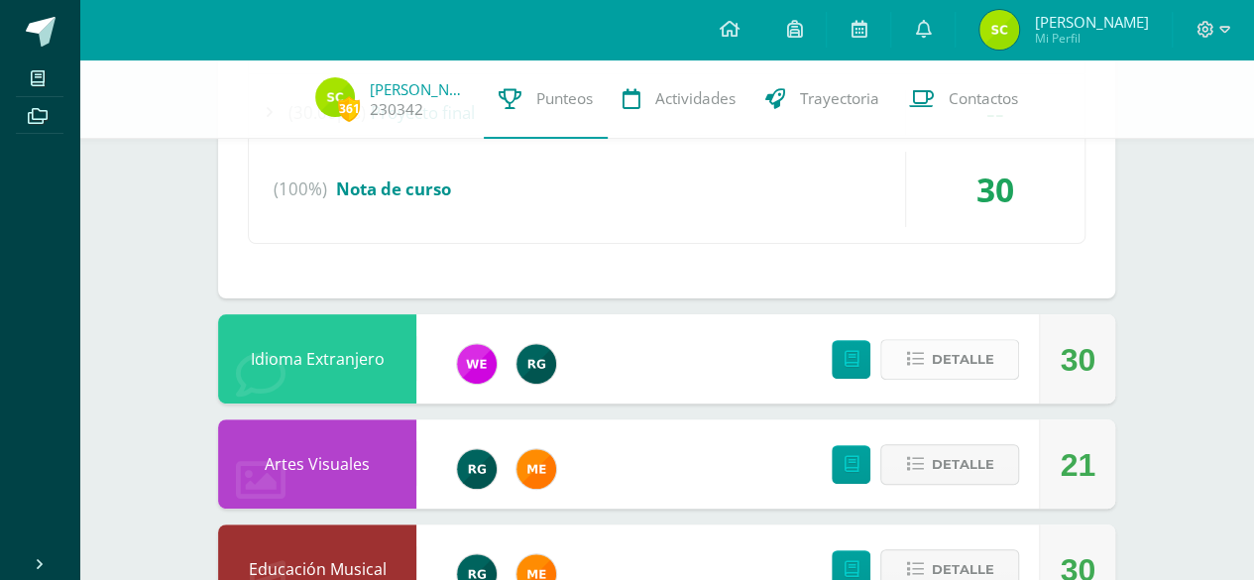
click at [967, 341] on span "Detalle" at bounding box center [962, 359] width 62 height 37
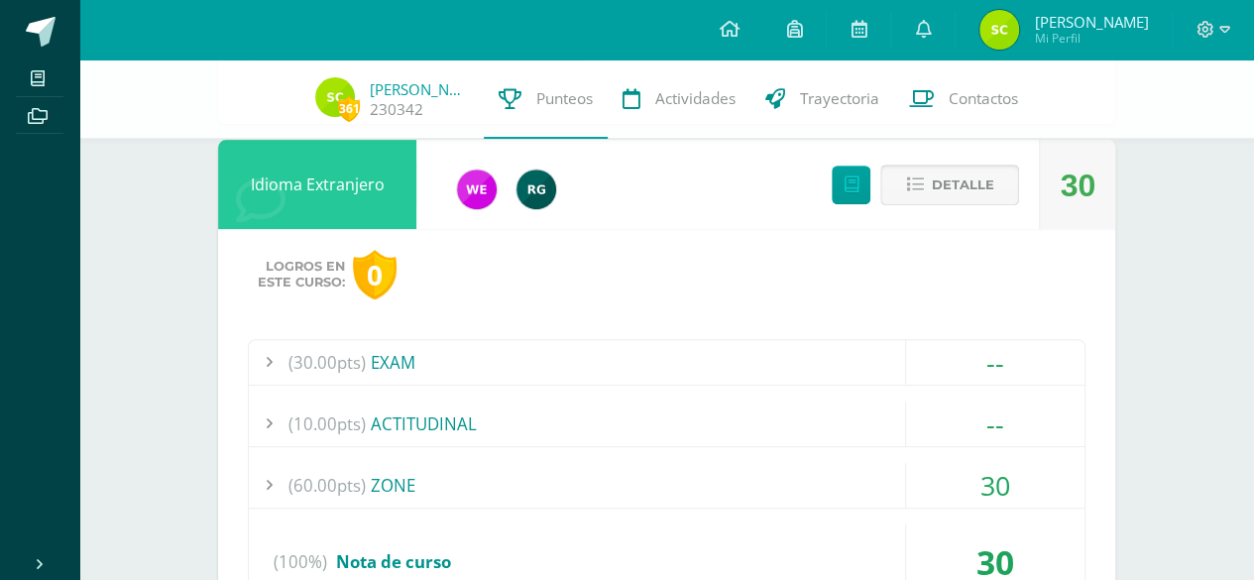
scroll to position [4110, 0]
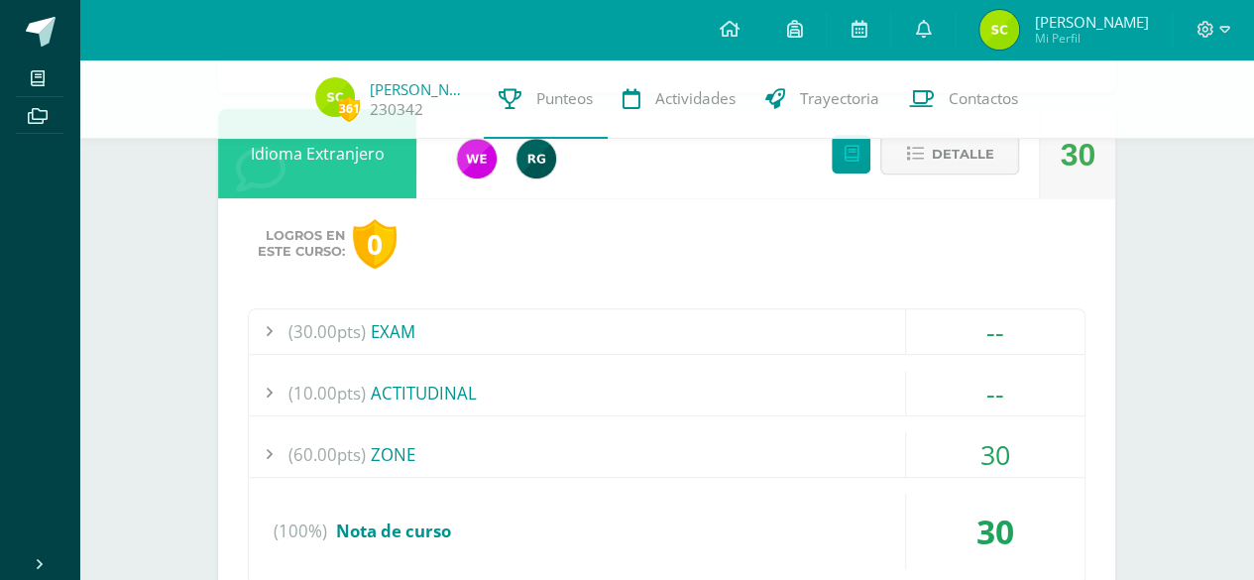
click at [806, 375] on div "(10.00pts) ACTITUDINAL" at bounding box center [667, 393] width 836 height 45
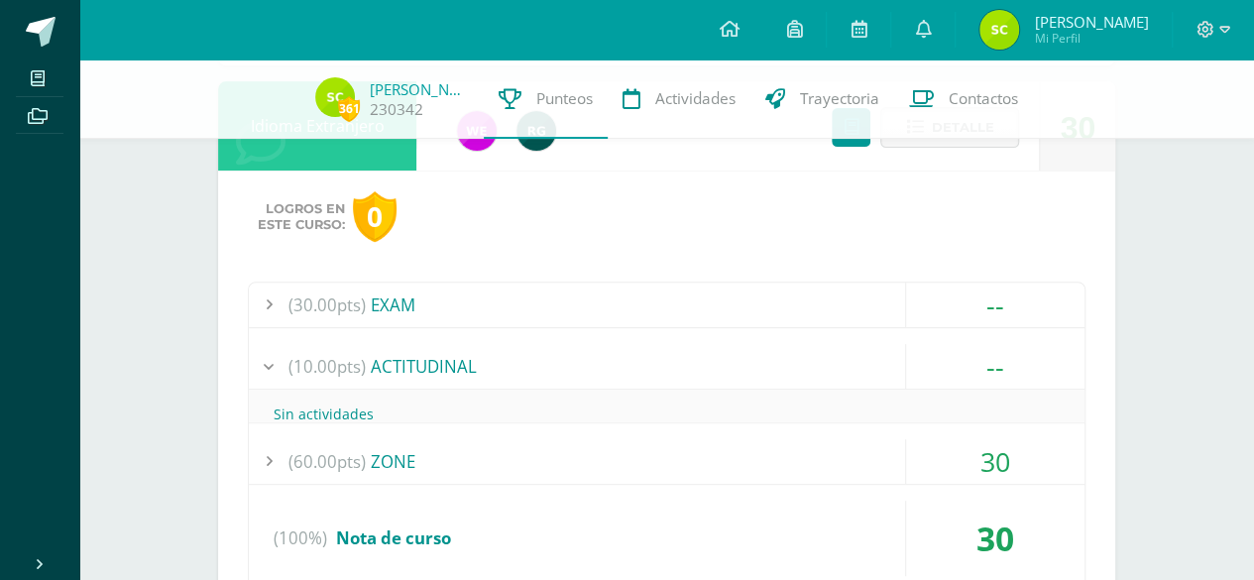
scroll to position [3971, 0]
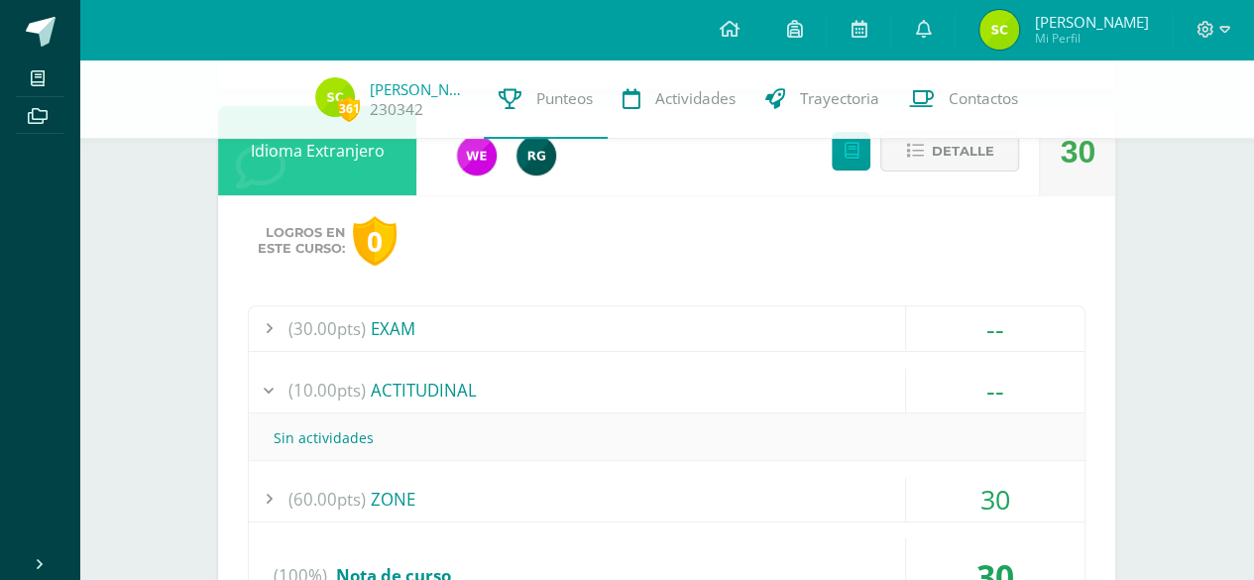
click at [806, 375] on div "(10.00pts) ACTITUDINAL" at bounding box center [667, 390] width 836 height 45
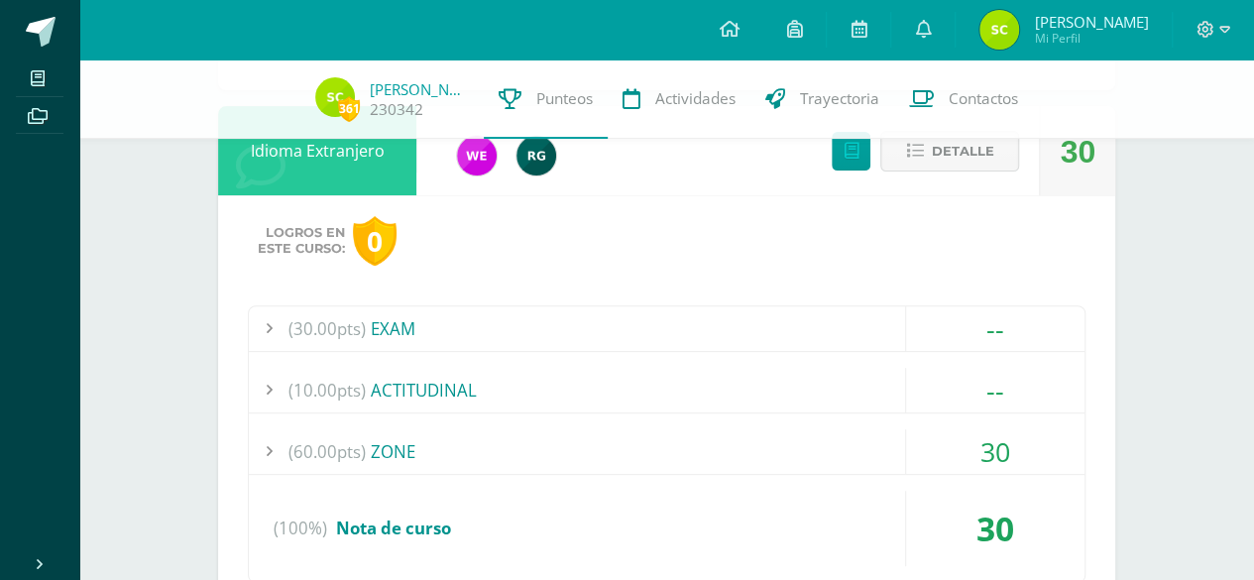
click at [716, 429] on div "(60.00pts) ZONE" at bounding box center [667, 451] width 836 height 45
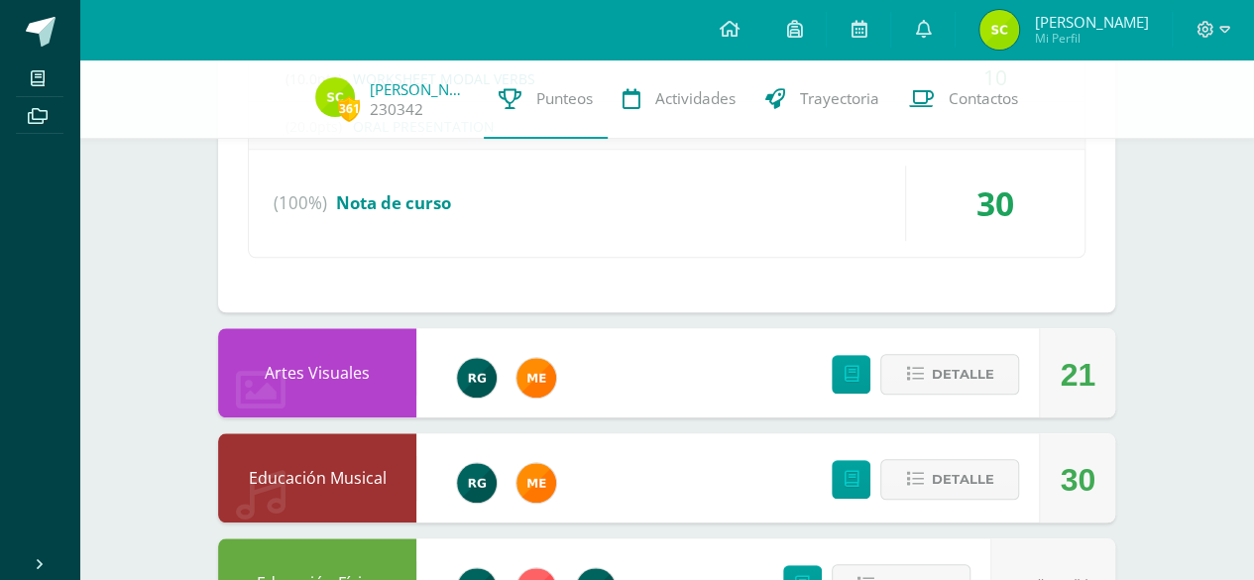
scroll to position [4535, 0]
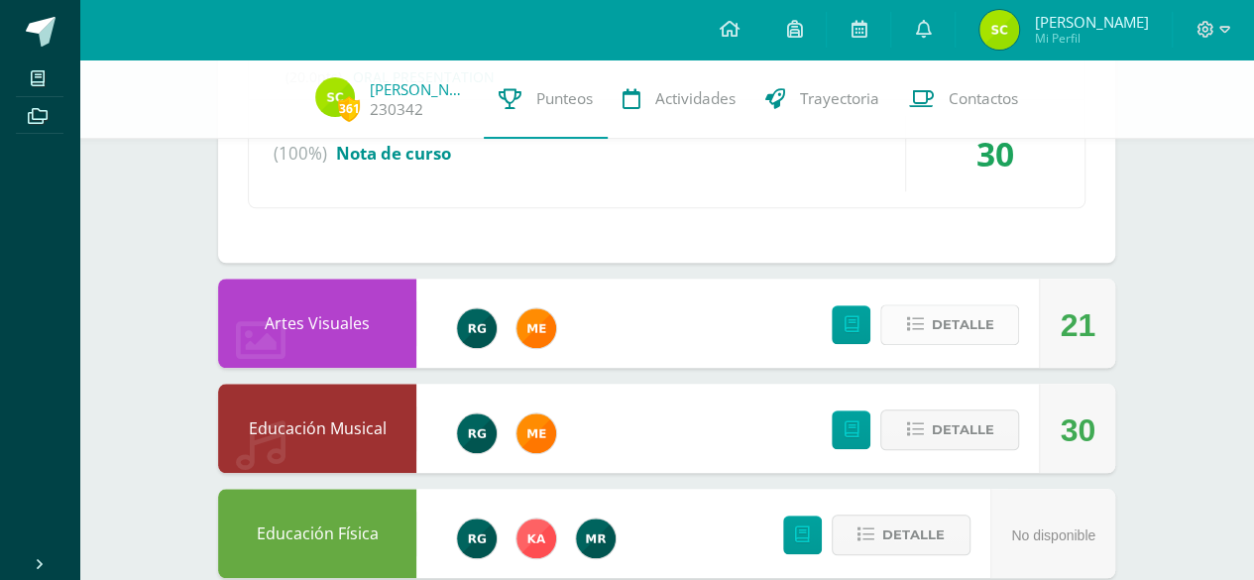
click at [1008, 318] on button "Detalle" at bounding box center [949, 324] width 139 height 41
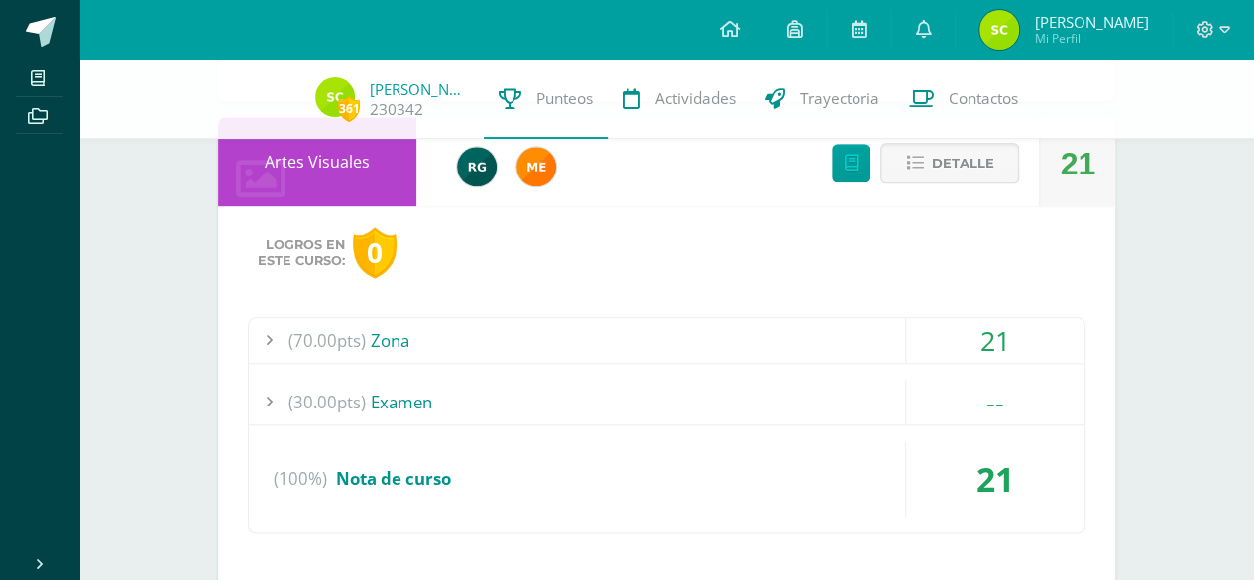
click at [651, 327] on div "(70.00pts) Zona" at bounding box center [667, 340] width 836 height 45
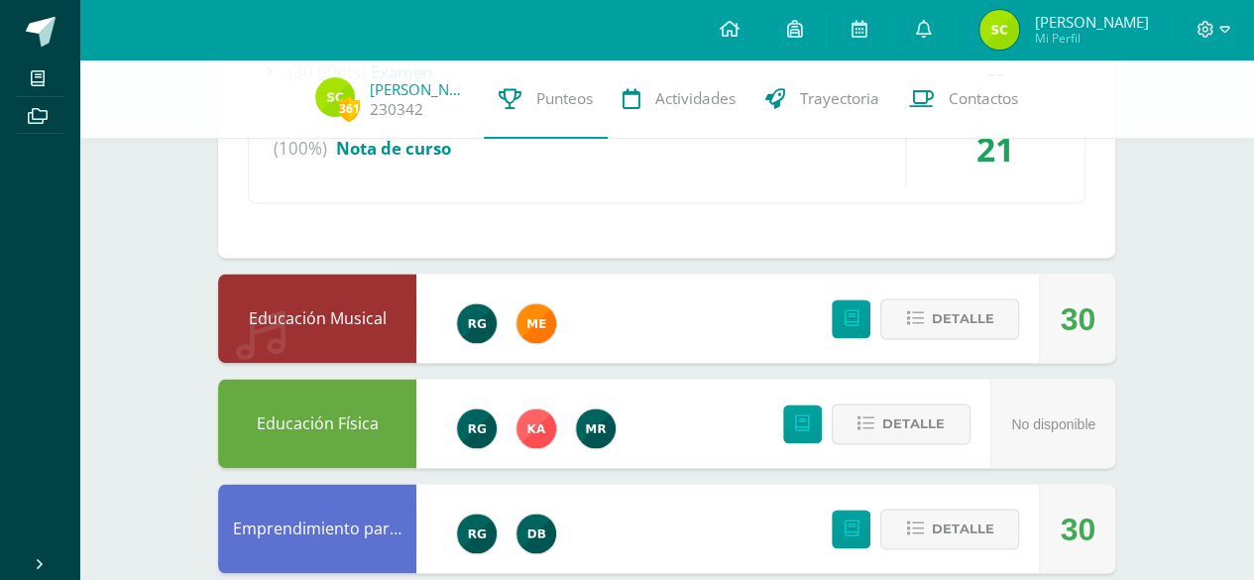
scroll to position [5028, 0]
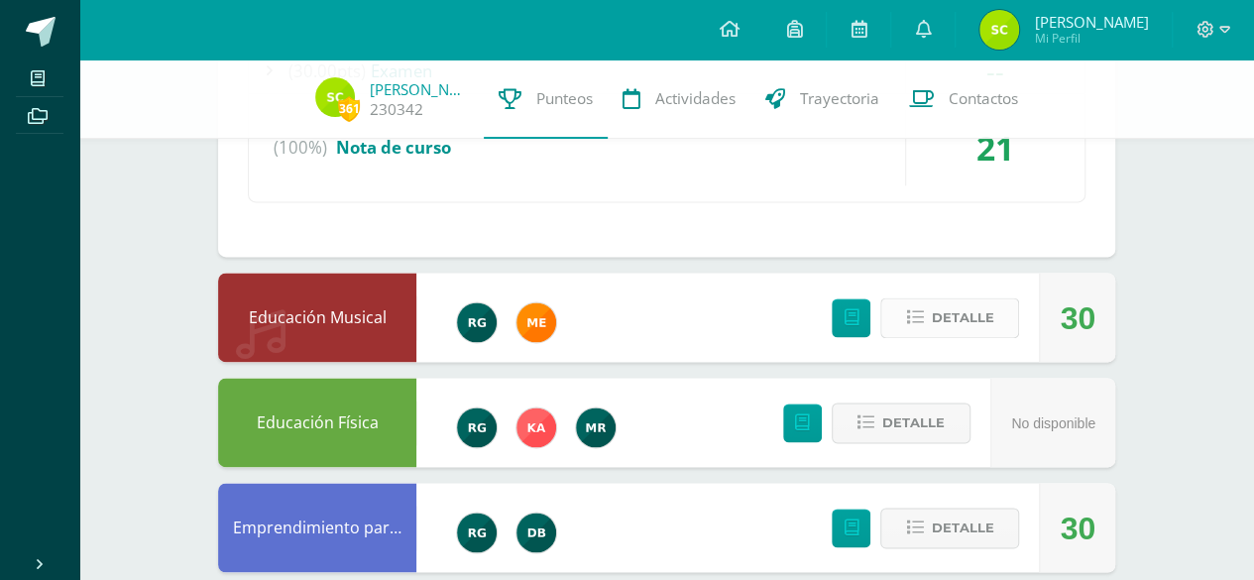
click at [938, 300] on span "Detalle" at bounding box center [962, 317] width 62 height 37
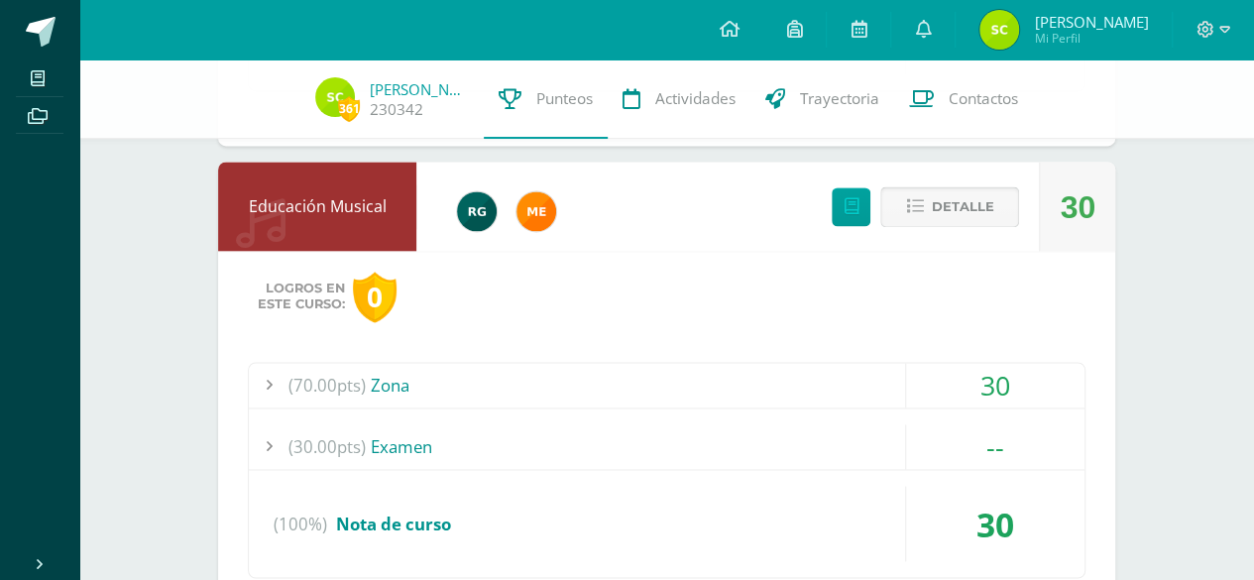
scroll to position [5141, 0]
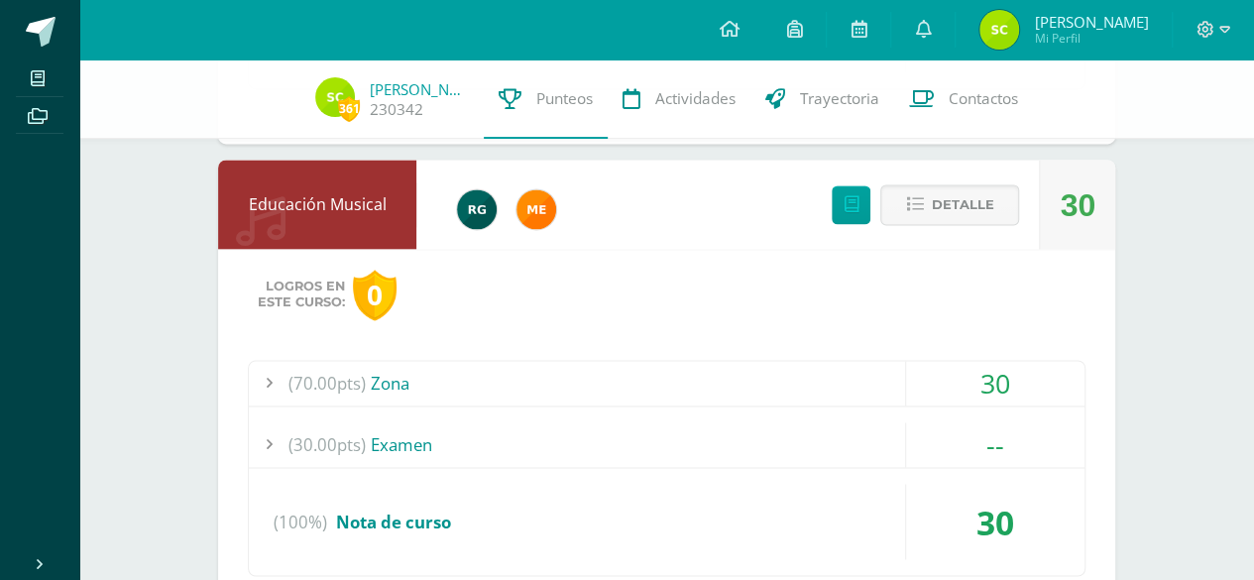
click at [690, 361] on div "(70.00pts) Zona" at bounding box center [667, 383] width 836 height 45
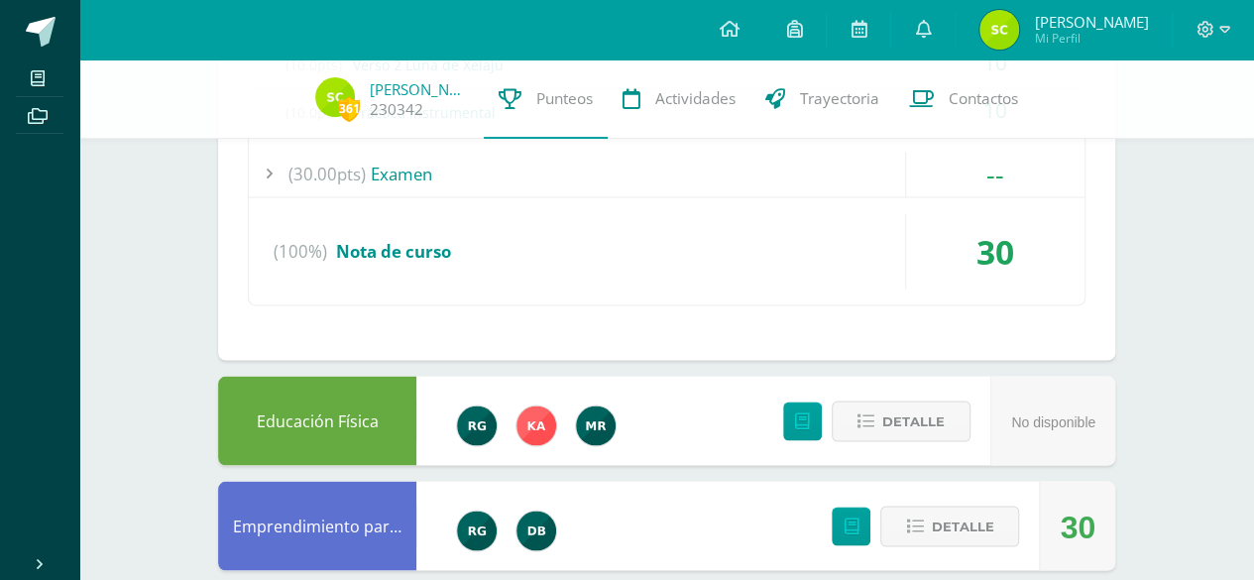
scroll to position [5420, 0]
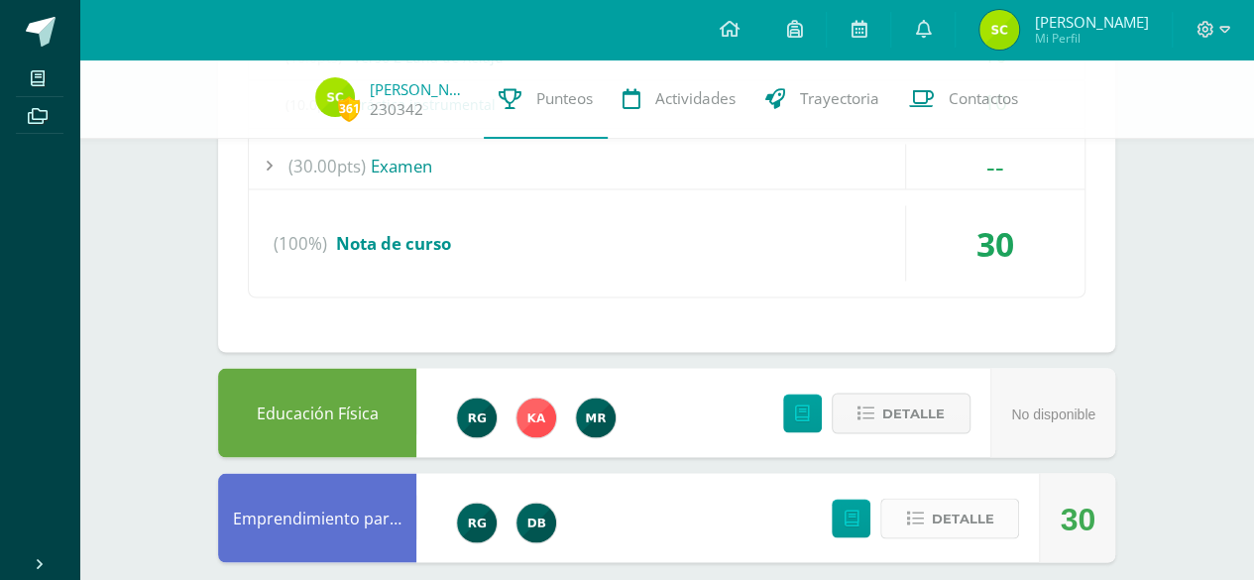
click at [1007, 501] on button "Detalle" at bounding box center [949, 518] width 139 height 41
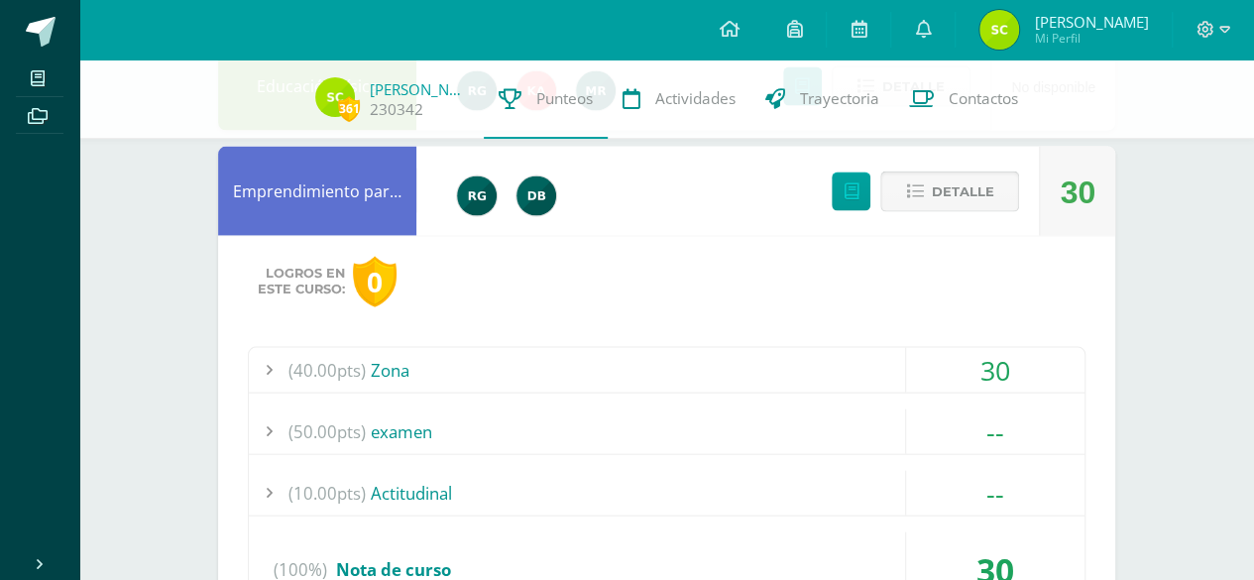
scroll to position [5860, 0]
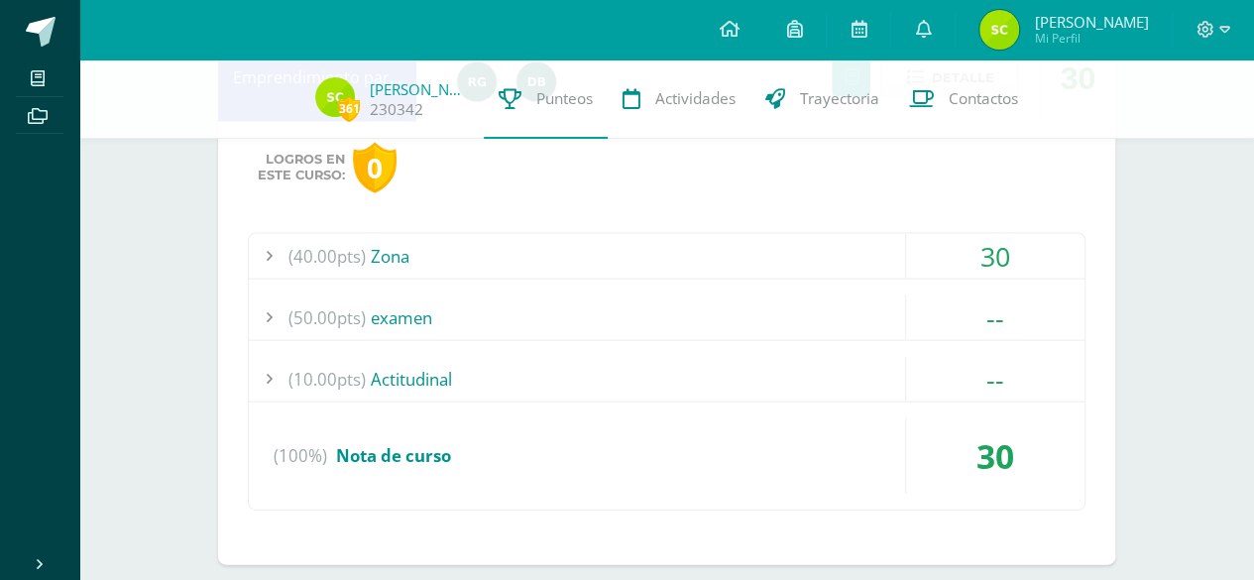
click at [605, 234] on div "(40.00pts) Zona" at bounding box center [667, 256] width 836 height 45
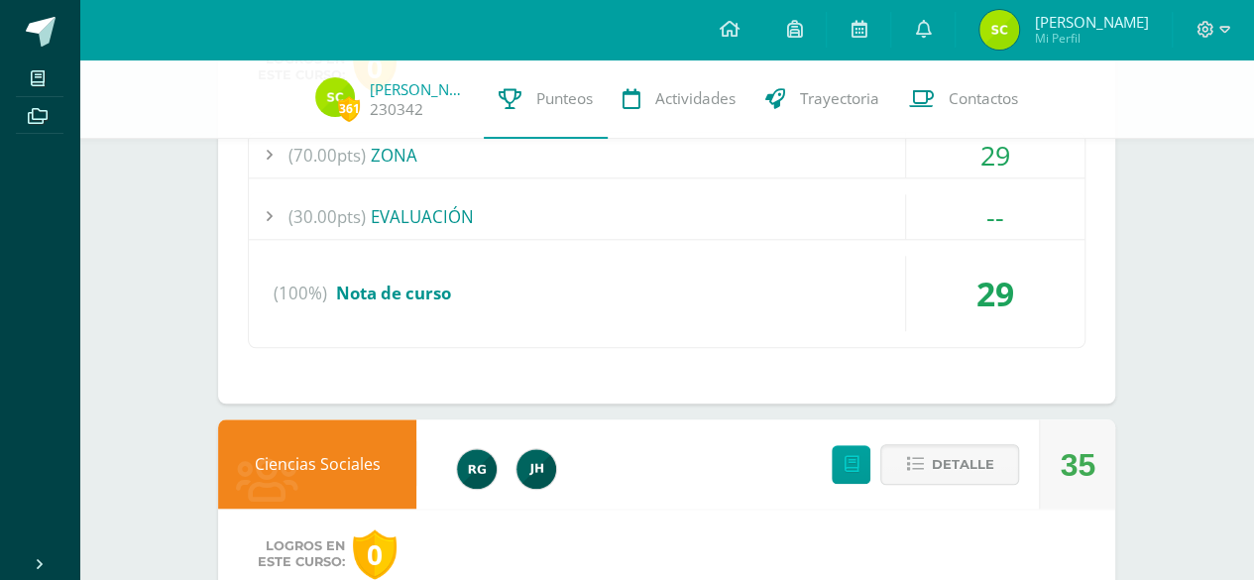
scroll to position [602, 0]
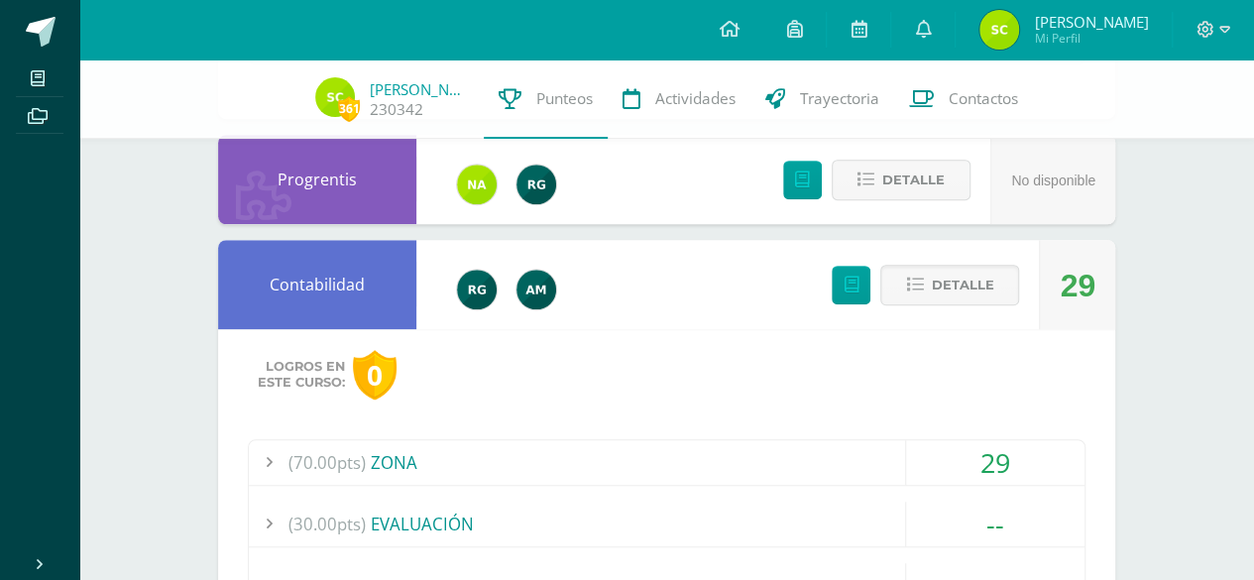
click at [1212, 44] on div at bounding box center [1213, 29] width 81 height 59
click at [1212, 31] on icon at bounding box center [1206, 29] width 17 height 17
click at [1132, 154] on div "Configuración Cerrar sesión" at bounding box center [1151, 120] width 157 height 77
click at [1154, 121] on link "Cerrar sesión" at bounding box center [1151, 135] width 157 height 29
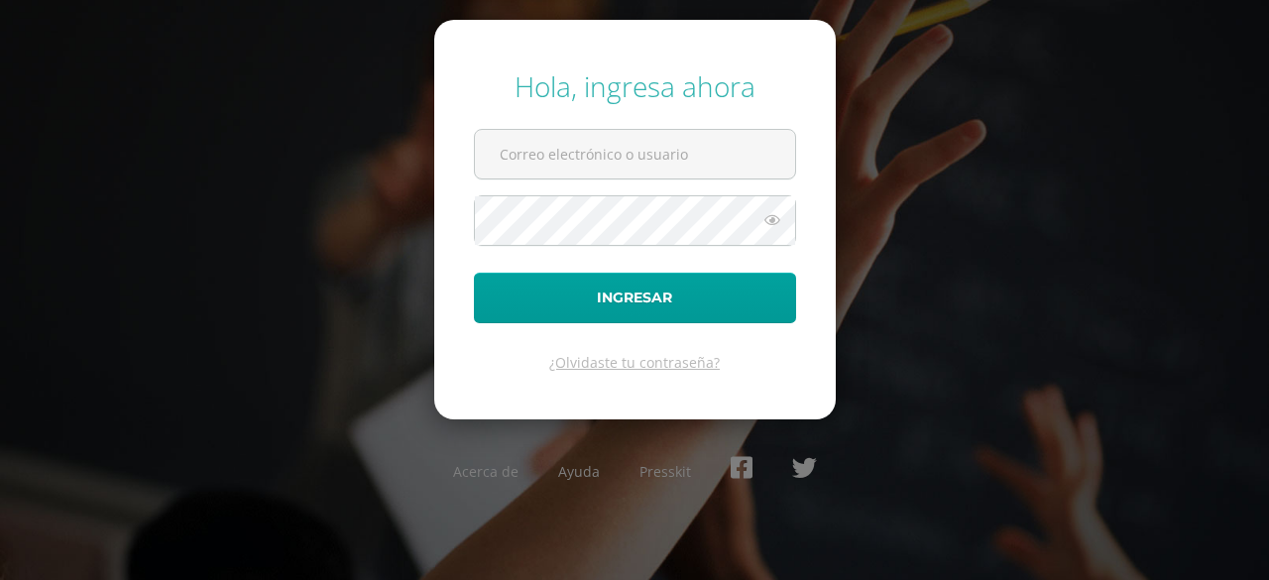
type input "[PERSON_NAME][DOMAIN_NAME][EMAIL_ADDRESS][DOMAIN_NAME]"
click at [256, 177] on div "Hola, ingresa ahora [PERSON_NAME][DOMAIN_NAME][EMAIL_ADDRESS][DOMAIN_NAME] Ingr…" at bounding box center [634, 290] width 1269 height 476
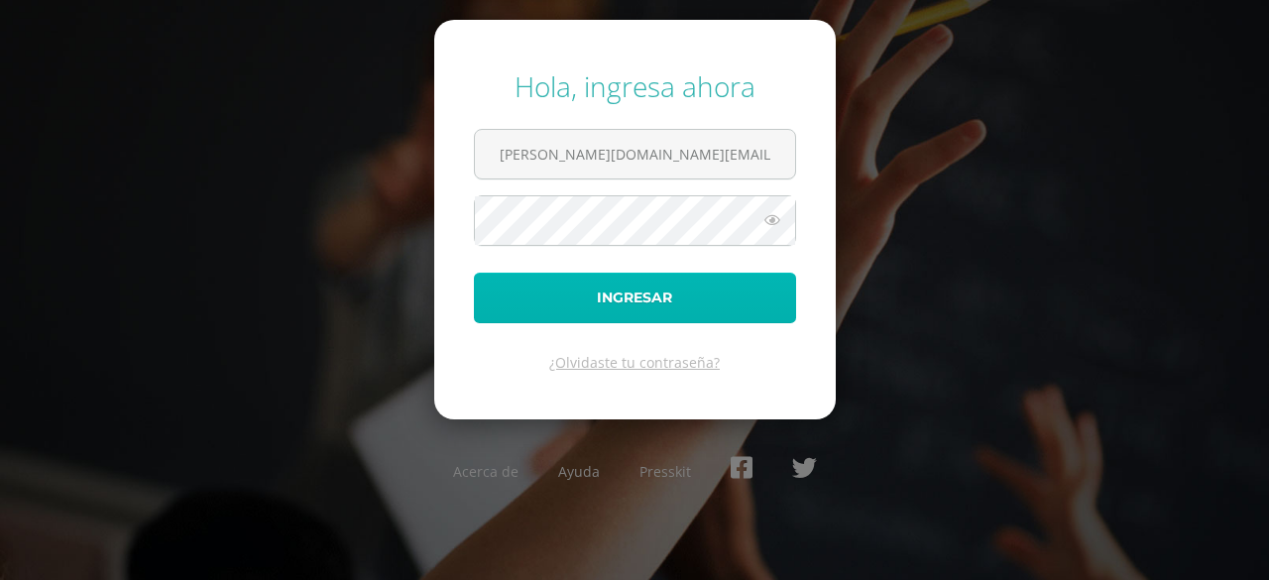
click at [500, 276] on button "Ingresar" at bounding box center [635, 298] width 322 height 51
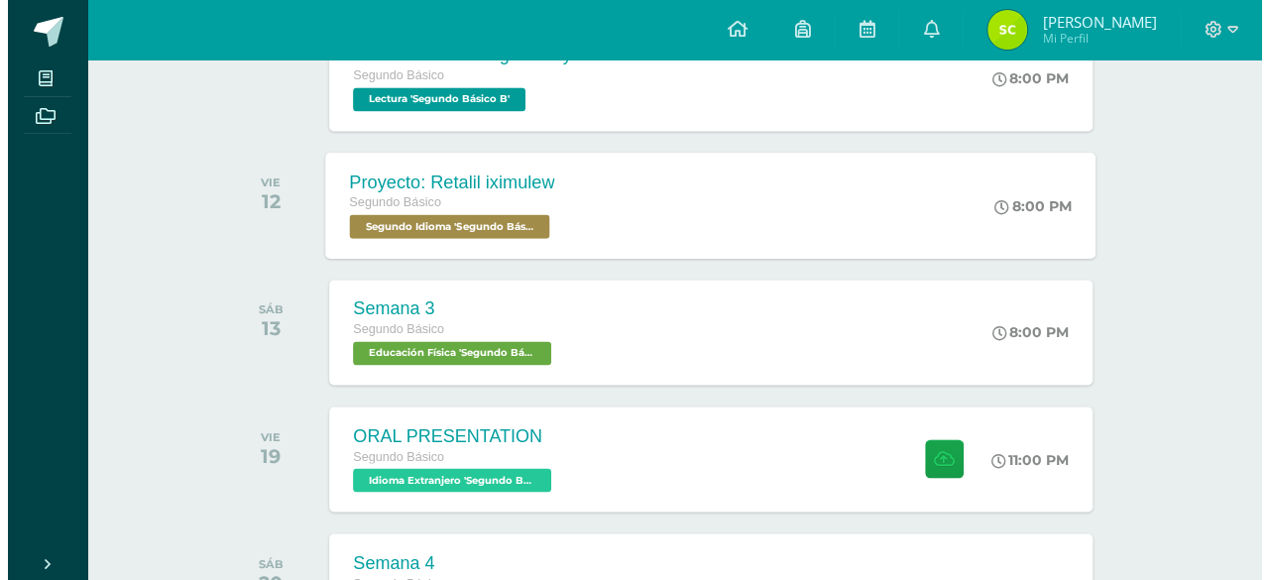
scroll to position [1509, 0]
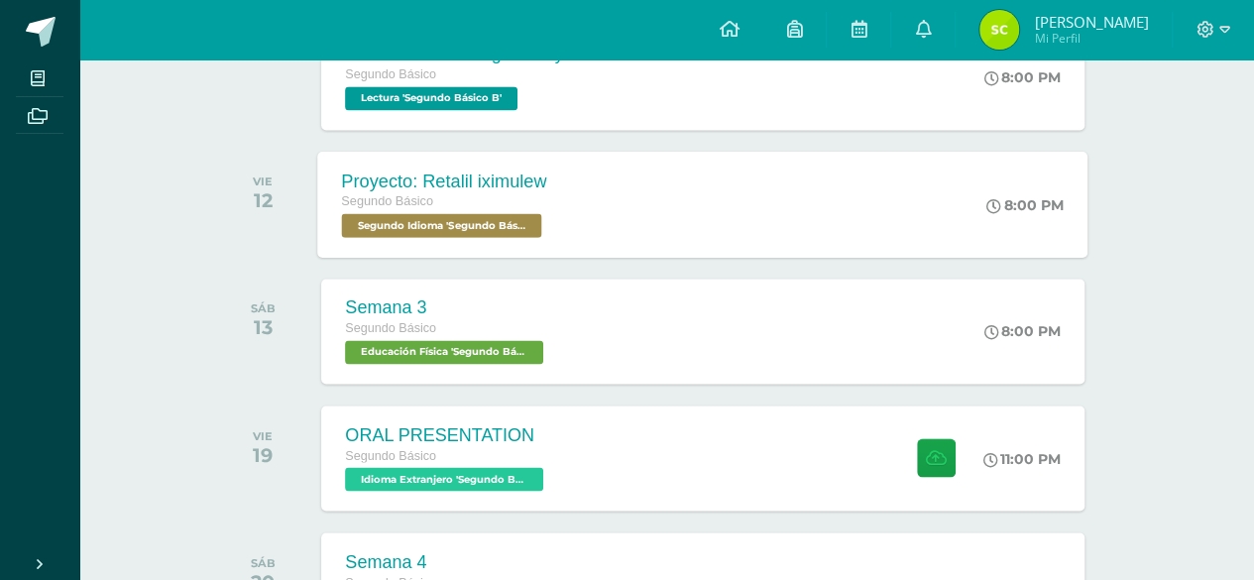
click at [717, 218] on div "Proyecto: Retalil iximulew Segundo Básico Segundo Idioma 'Segundo Básico B' 8:0…" at bounding box center [703, 204] width 770 height 106
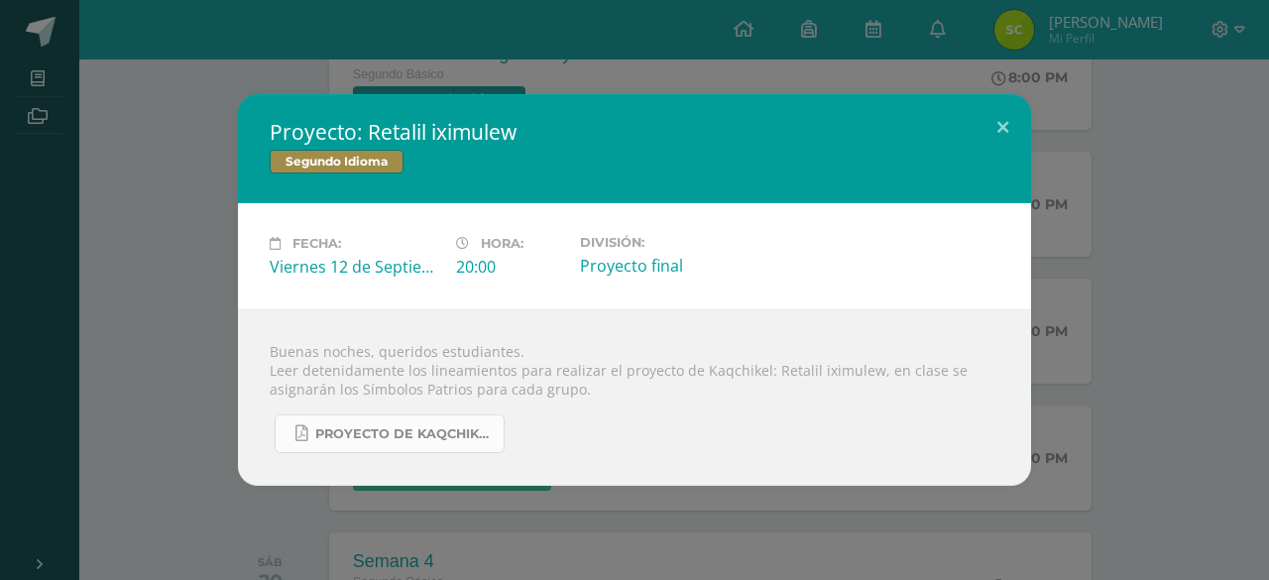
click at [441, 441] on span "Proyecto de Kaqchikel IV Unidad Secundaria.pdf" at bounding box center [404, 434] width 178 height 16
click at [429, 427] on span "Proyecto de Kaqchikel IV Unidad Secundaria.pdf" at bounding box center [404, 434] width 178 height 16
